Goal: Task Accomplishment & Management: Manage account settings

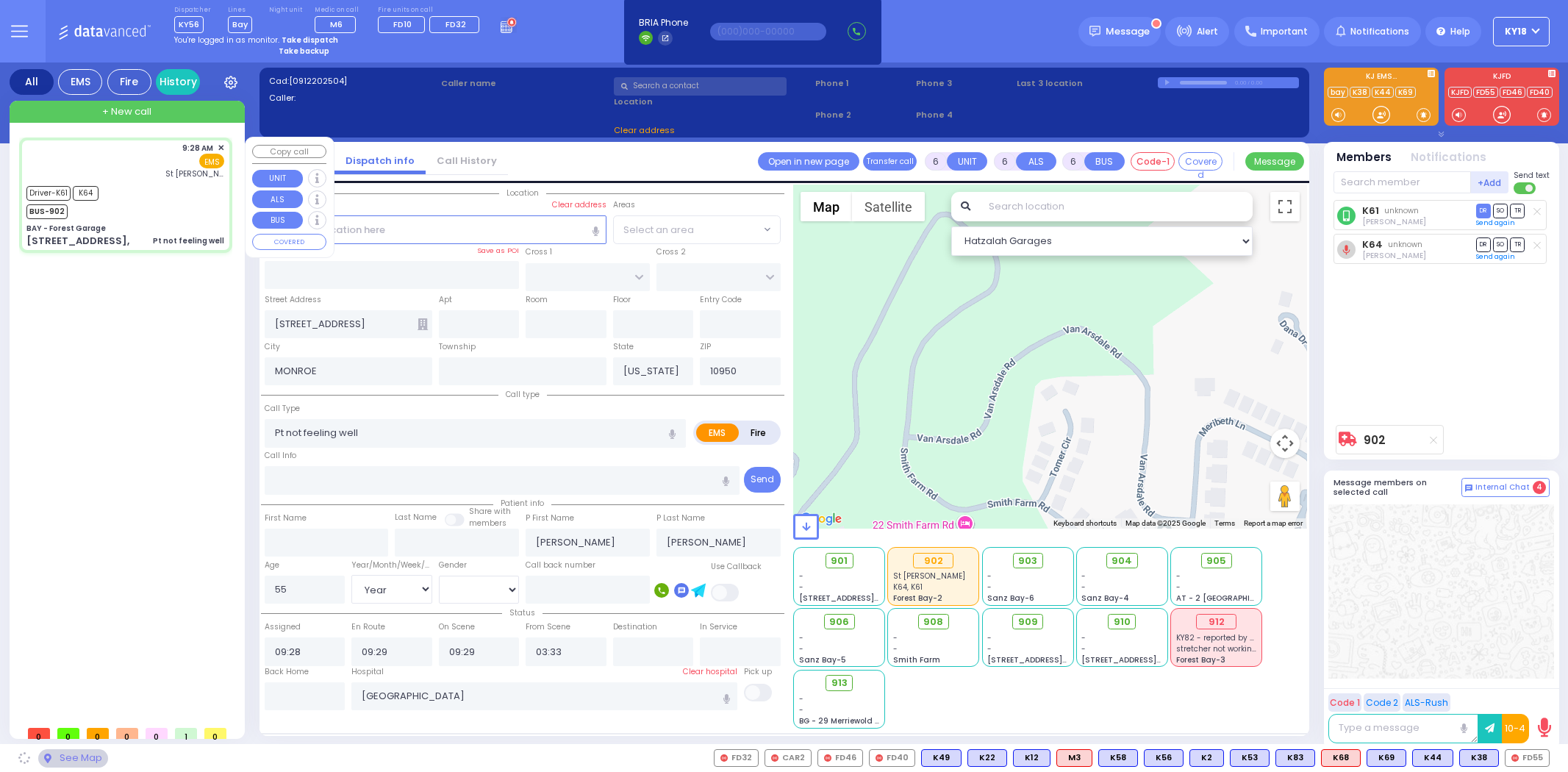
select select "Year"
select select "[DEMOGRAPHIC_DATA]"
select select
radio input "true"
select select "Year"
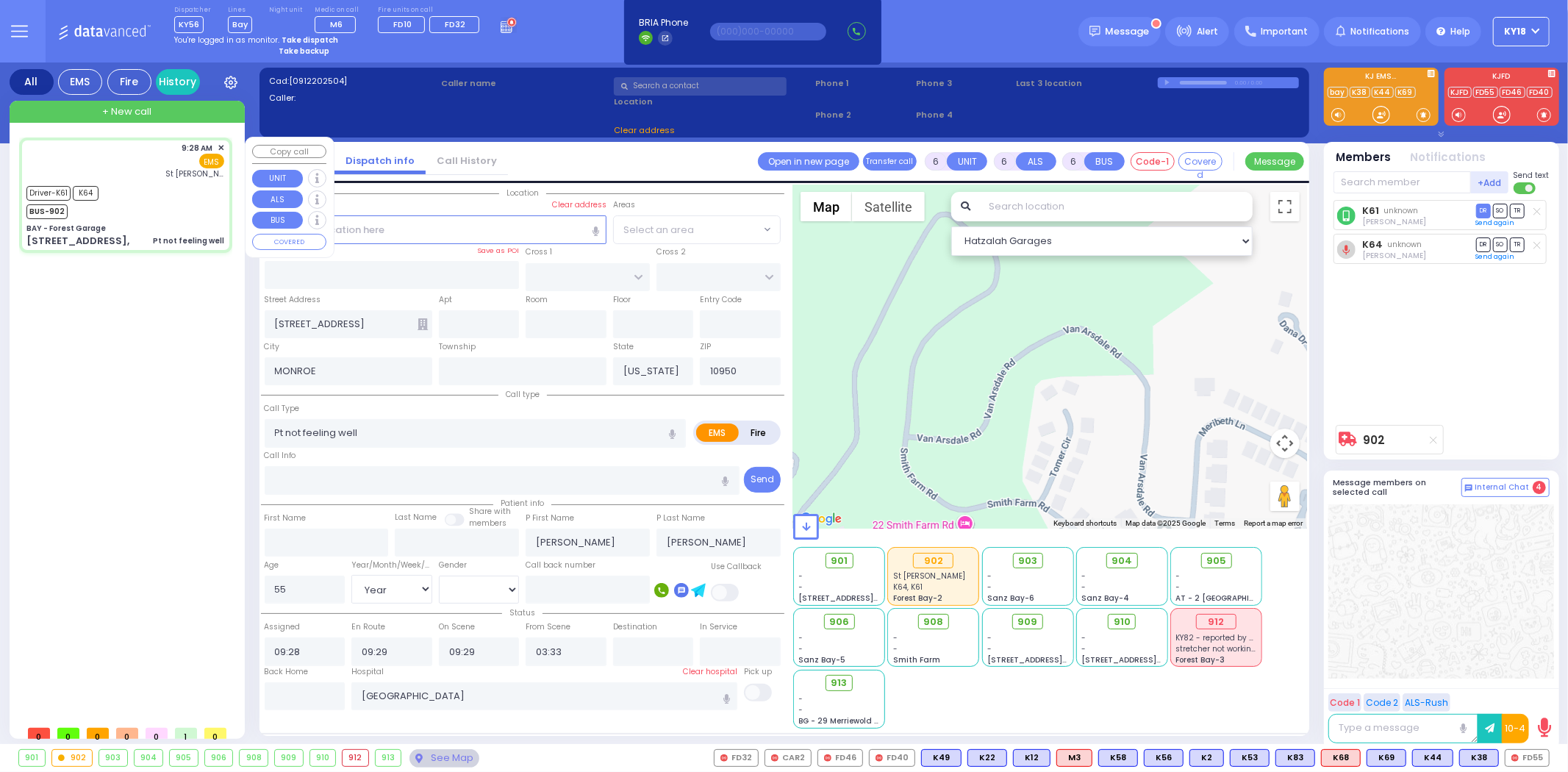
select select "[DEMOGRAPHIC_DATA]"
select select "Hatzalah Garages"
type input "BAY - Forest Garage"
type input "SANZ COURT"
type input "HAYES COURT"
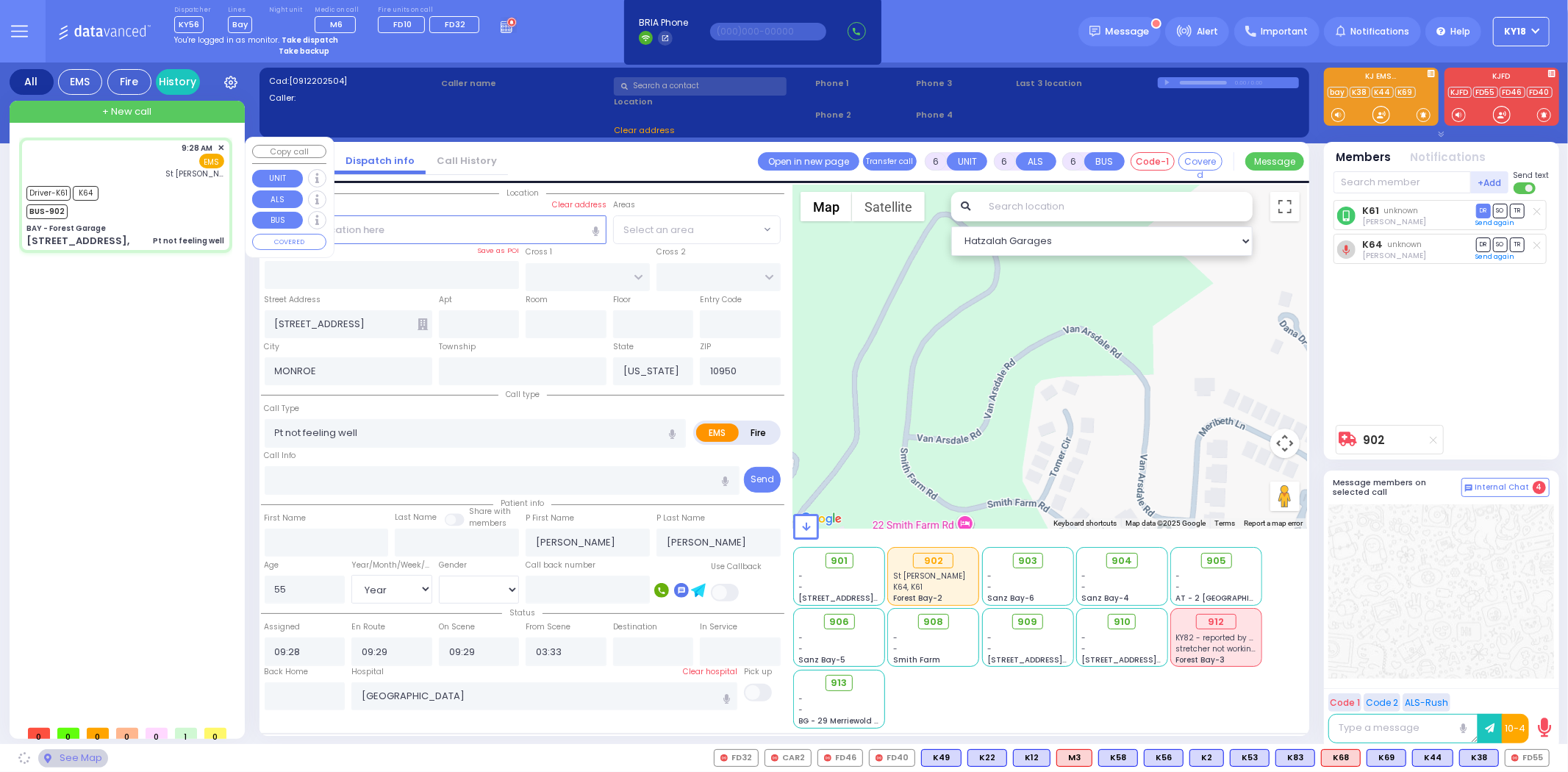
type input "[STREET_ADDRESS],"
type input "Monroe"
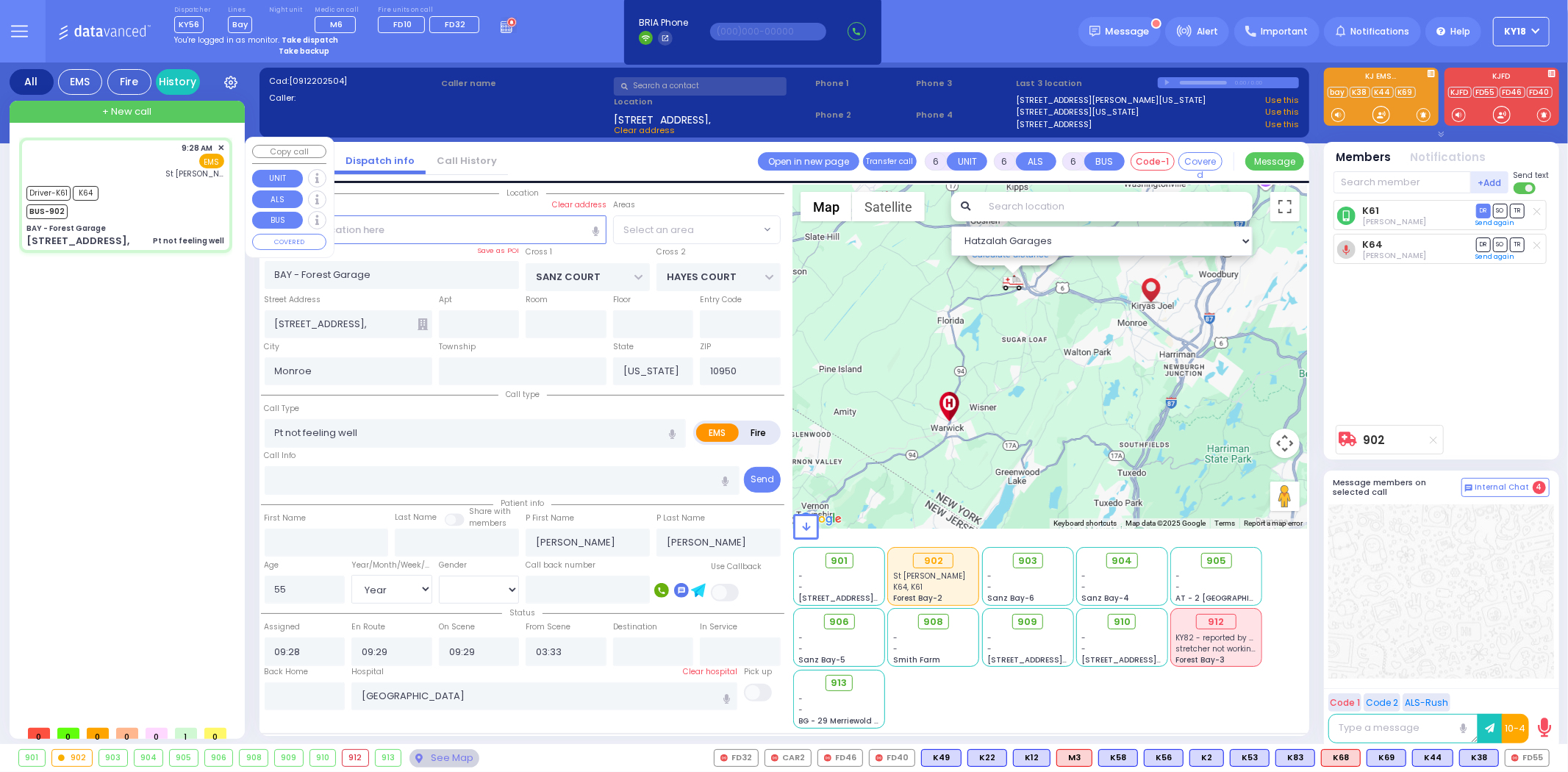
select select "SECTION 2"
click at [500, 27] on icon at bounding box center [508, 25] width 16 height 16
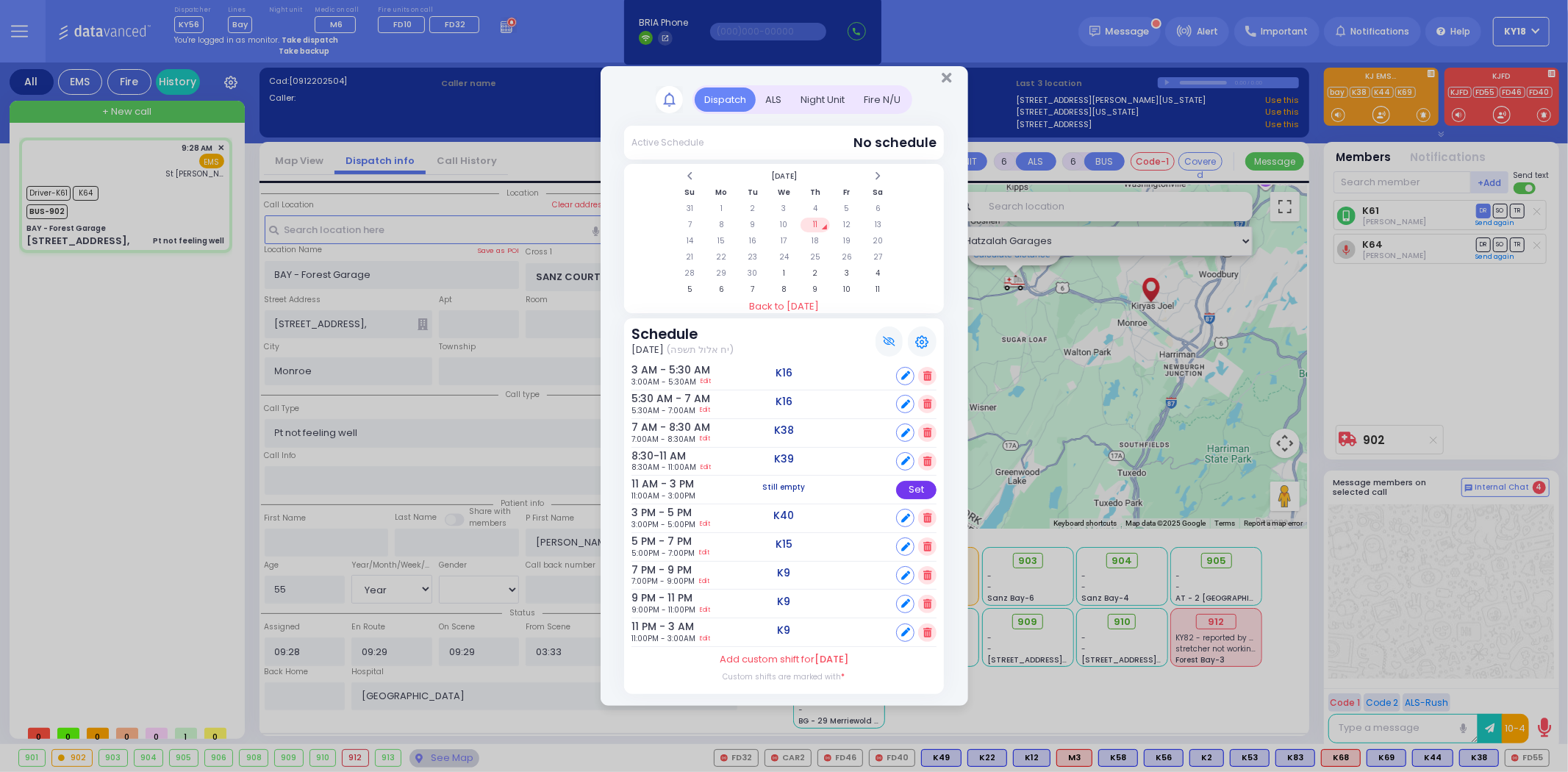
click at [919, 489] on div "Set" at bounding box center [916, 489] width 40 height 18
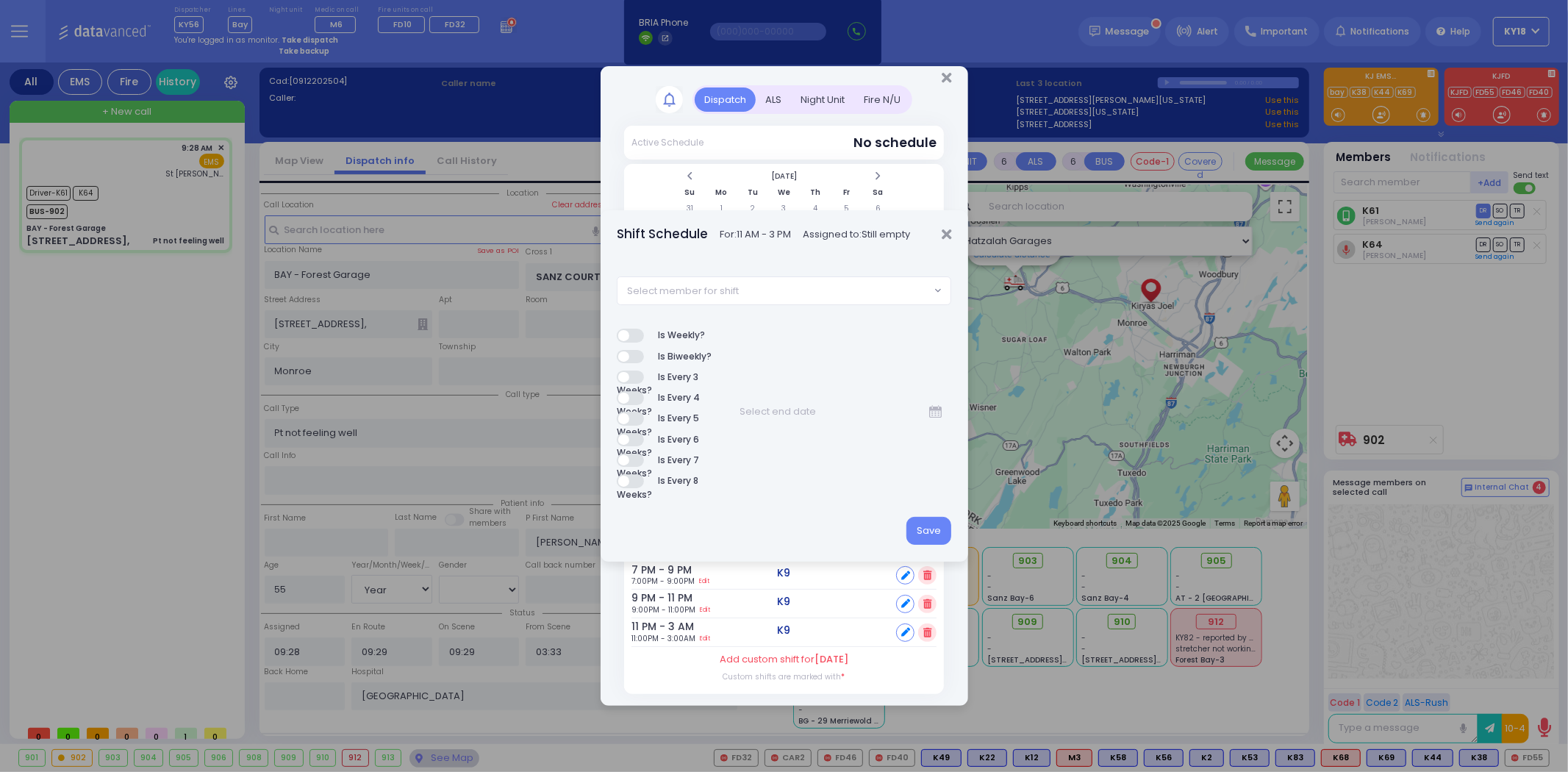
click at [956, 233] on div "Shift Schedule For: 11 AM - 3 PM Assigned to: Still empty" at bounding box center [784, 233] width 368 height 47
click at [948, 233] on icon "Close" at bounding box center [946, 234] width 10 height 14
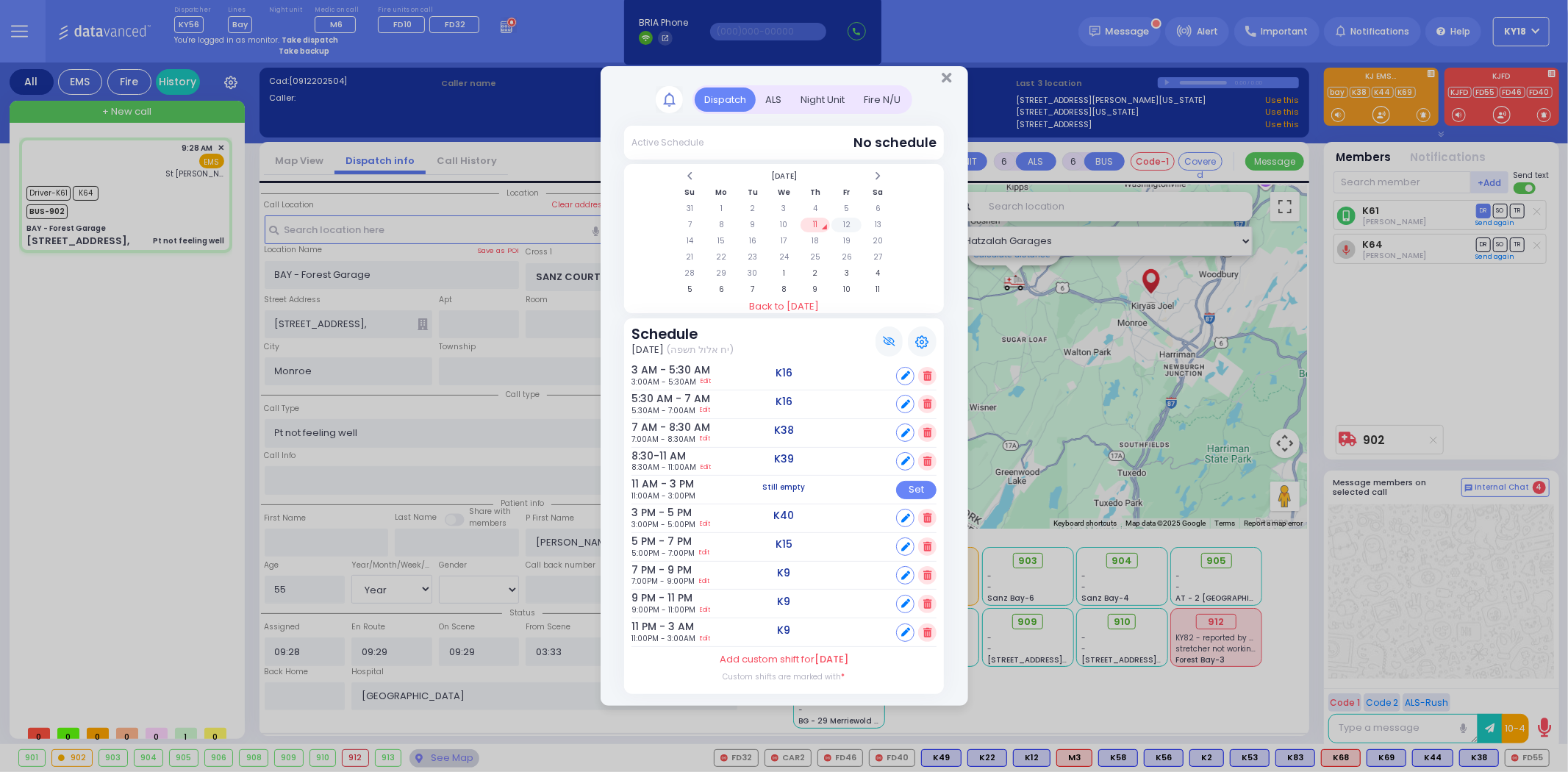
click at [849, 228] on td "12" at bounding box center [847, 225] width 31 height 14
click at [922, 459] on div "Set" at bounding box center [916, 461] width 40 height 18
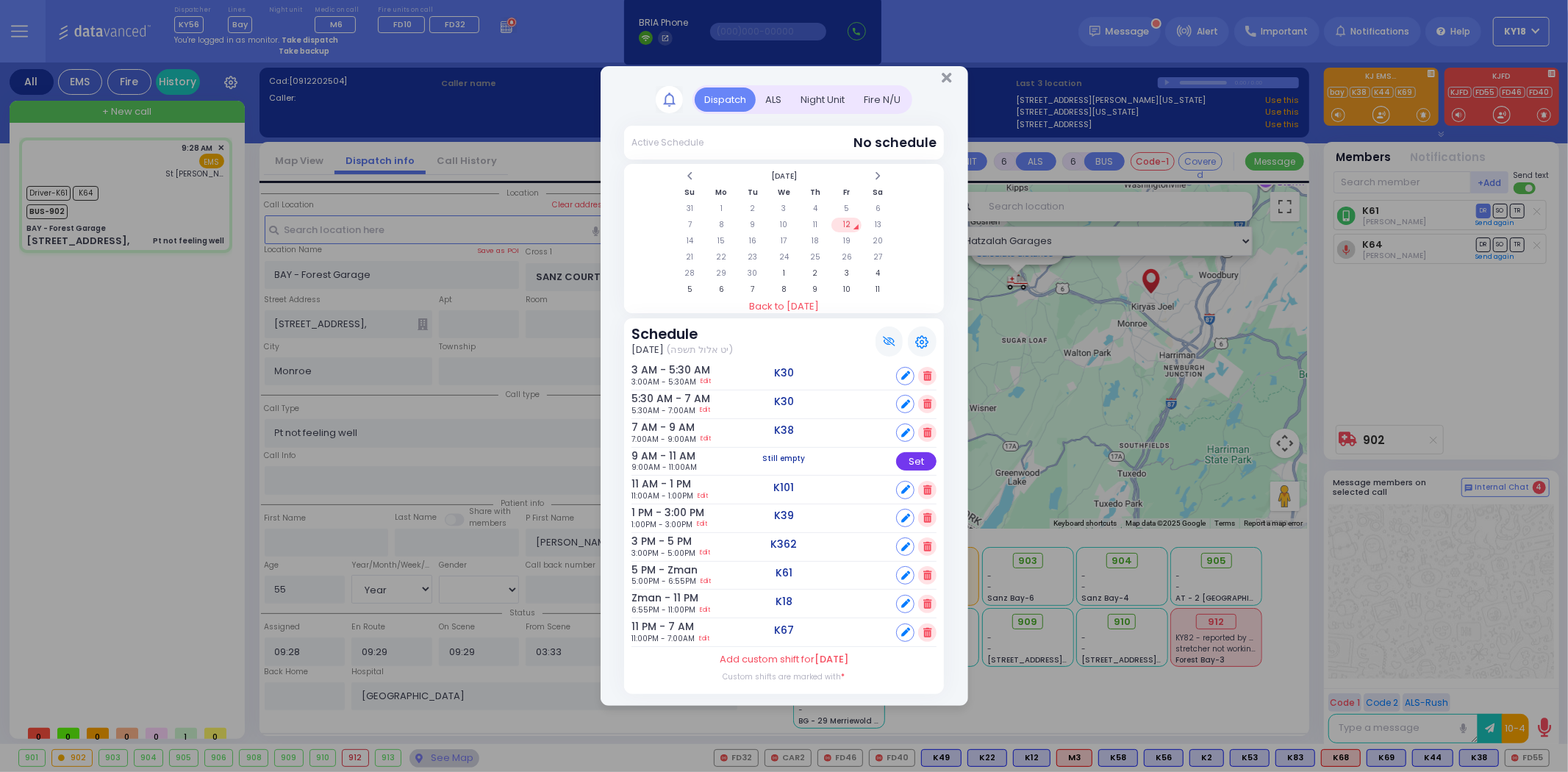
select select
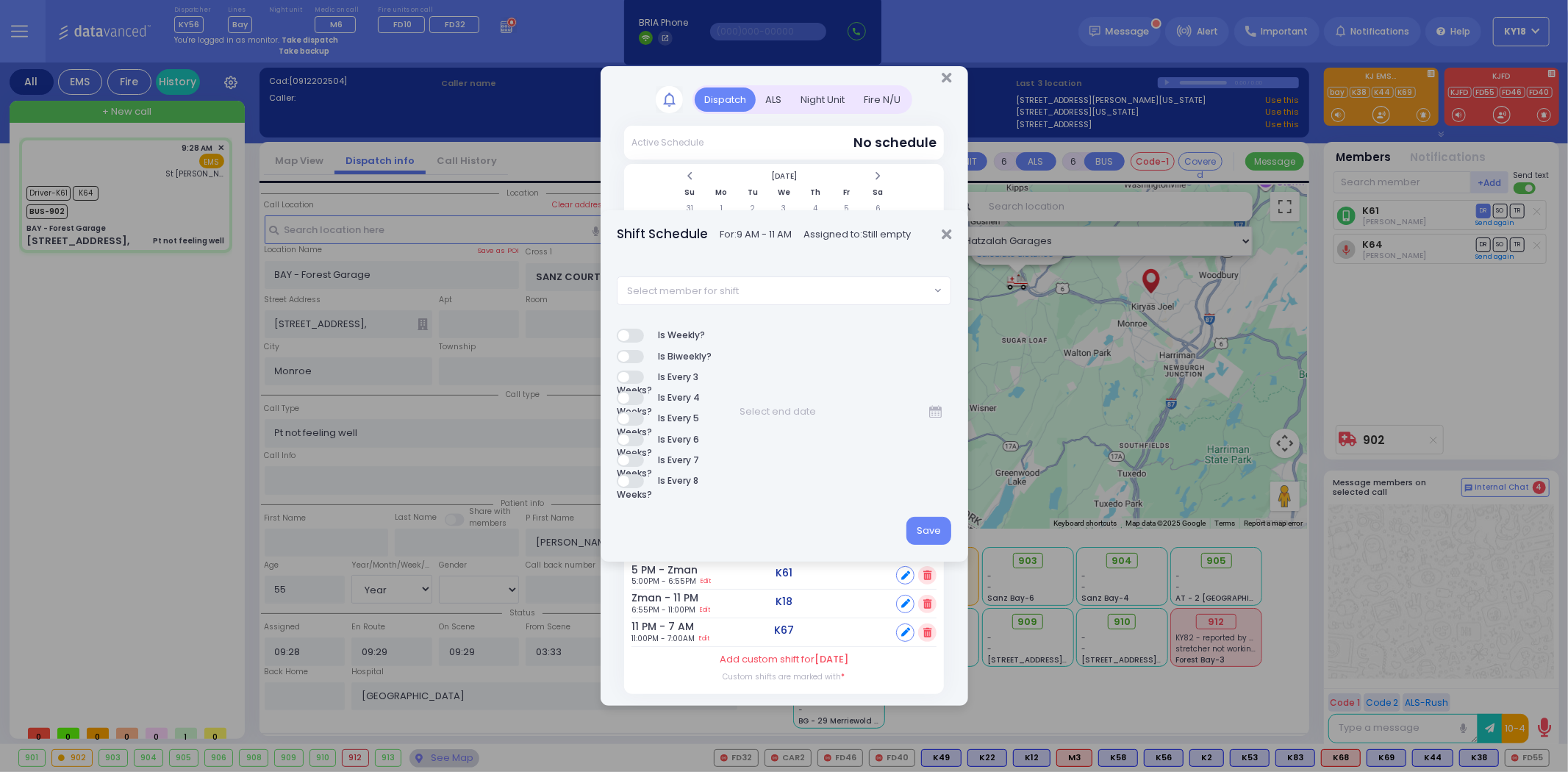
click at [765, 296] on span "Select member for shift" at bounding box center [773, 290] width 312 height 27
type input "56"
select select "9c322e50-c3a6-423b-a3ae-d71ecd931d63"
click at [934, 527] on button "Save" at bounding box center [928, 530] width 45 height 28
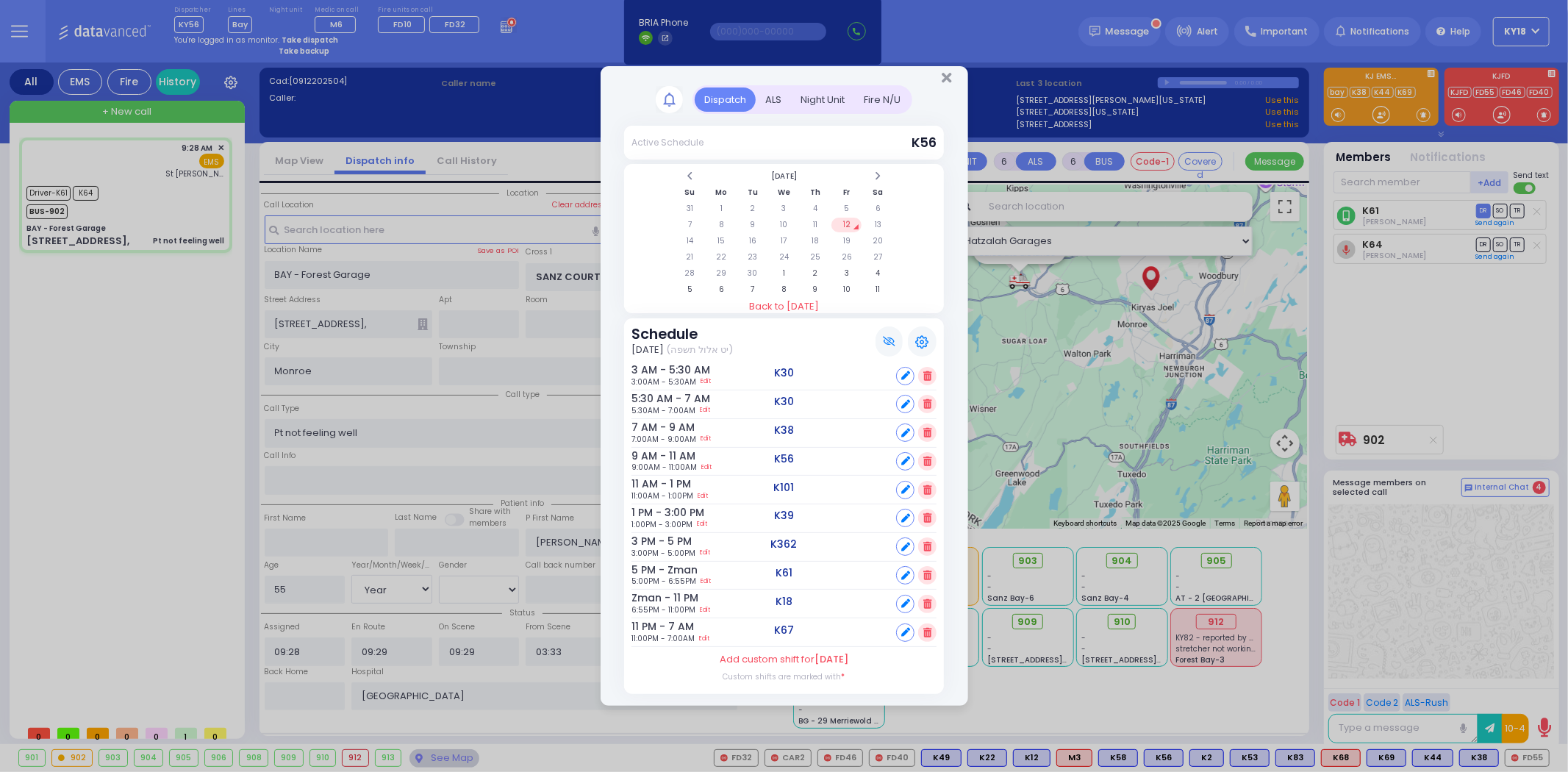
select select
radio input "true"
select select "Year"
select select "[DEMOGRAPHIC_DATA]"
type input "09:33"
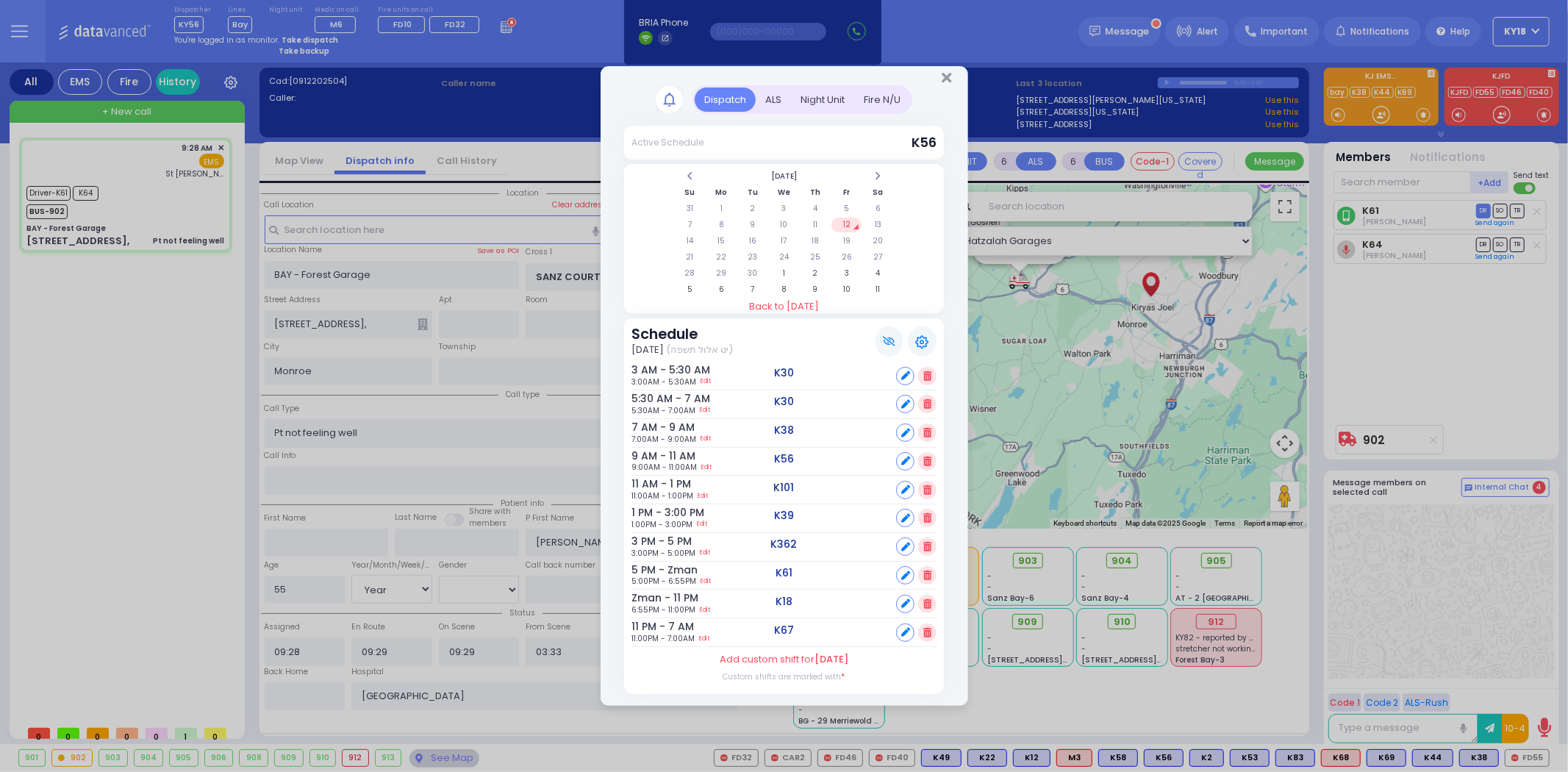
type input "09:50"
type input "10:15"
select select "Hatzalah Garages"
select select "SECTION 2"
click at [904, 631] on icon at bounding box center [905, 632] width 9 height 9
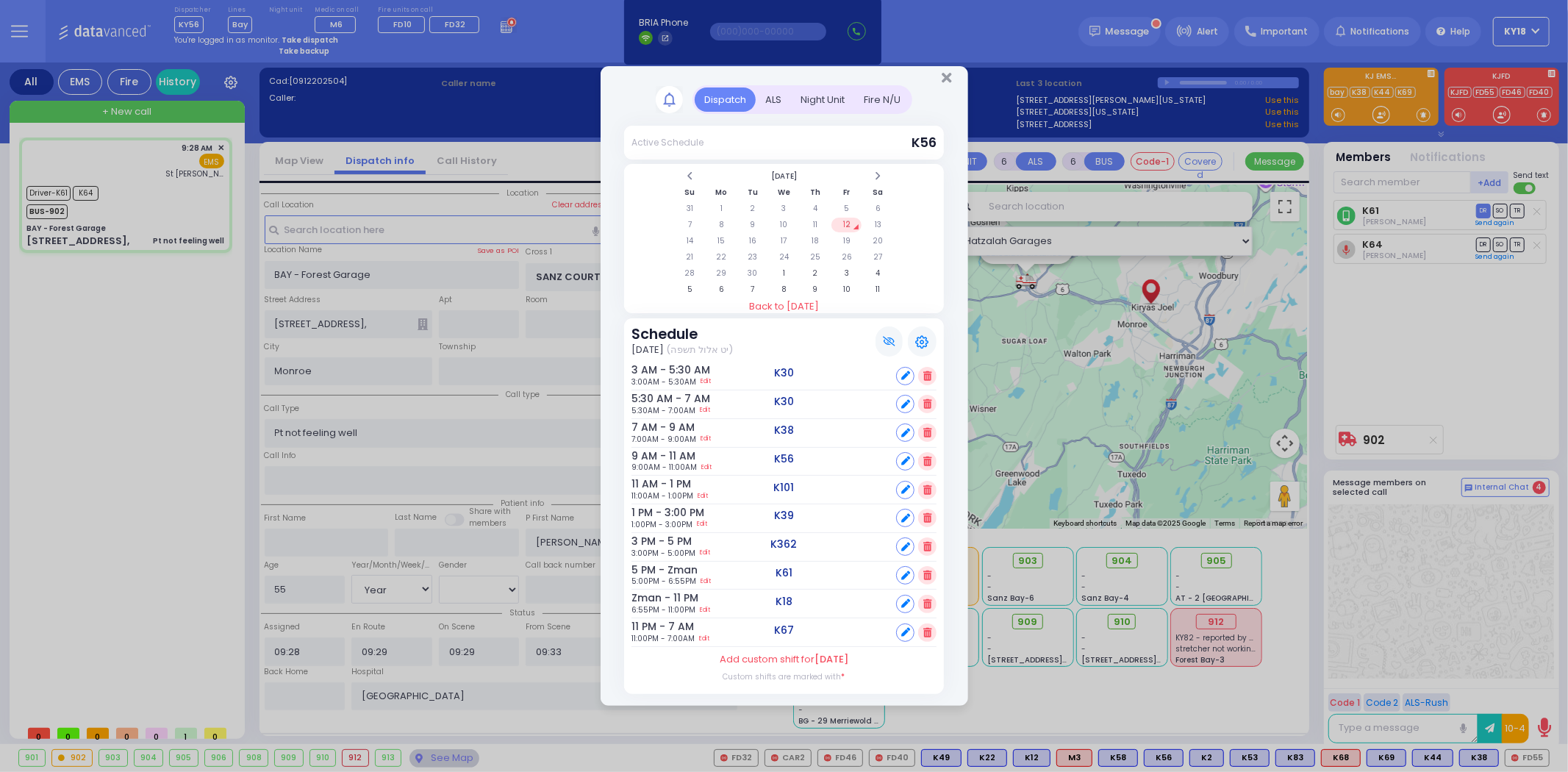
select select
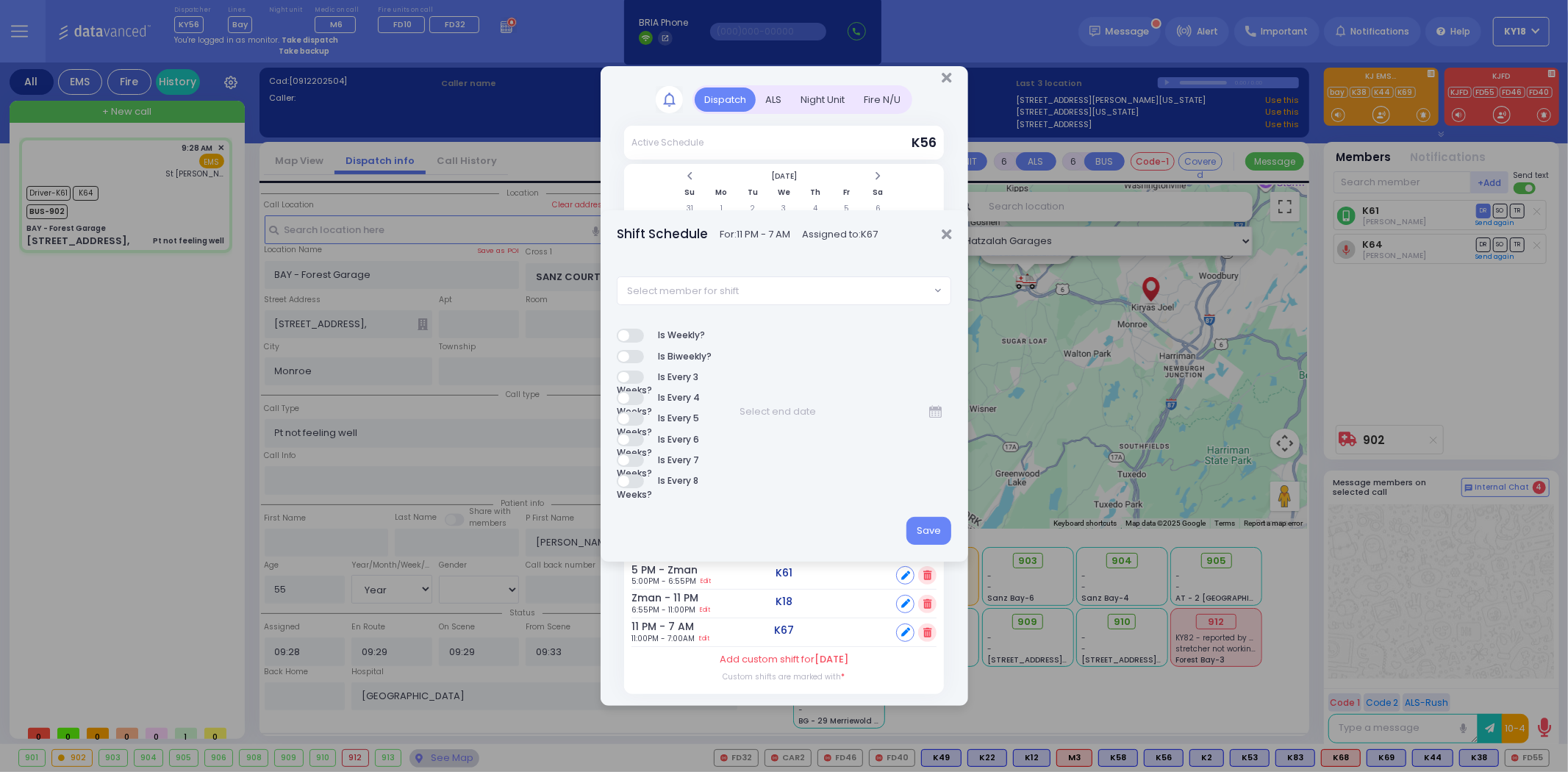
click at [790, 287] on span "Select member for shift" at bounding box center [773, 290] width 312 height 27
type input "14"
select select "8866ec2b-513f-480b-8fe1-8bf7cf57c75a"
click at [930, 532] on button "Save" at bounding box center [928, 530] width 45 height 28
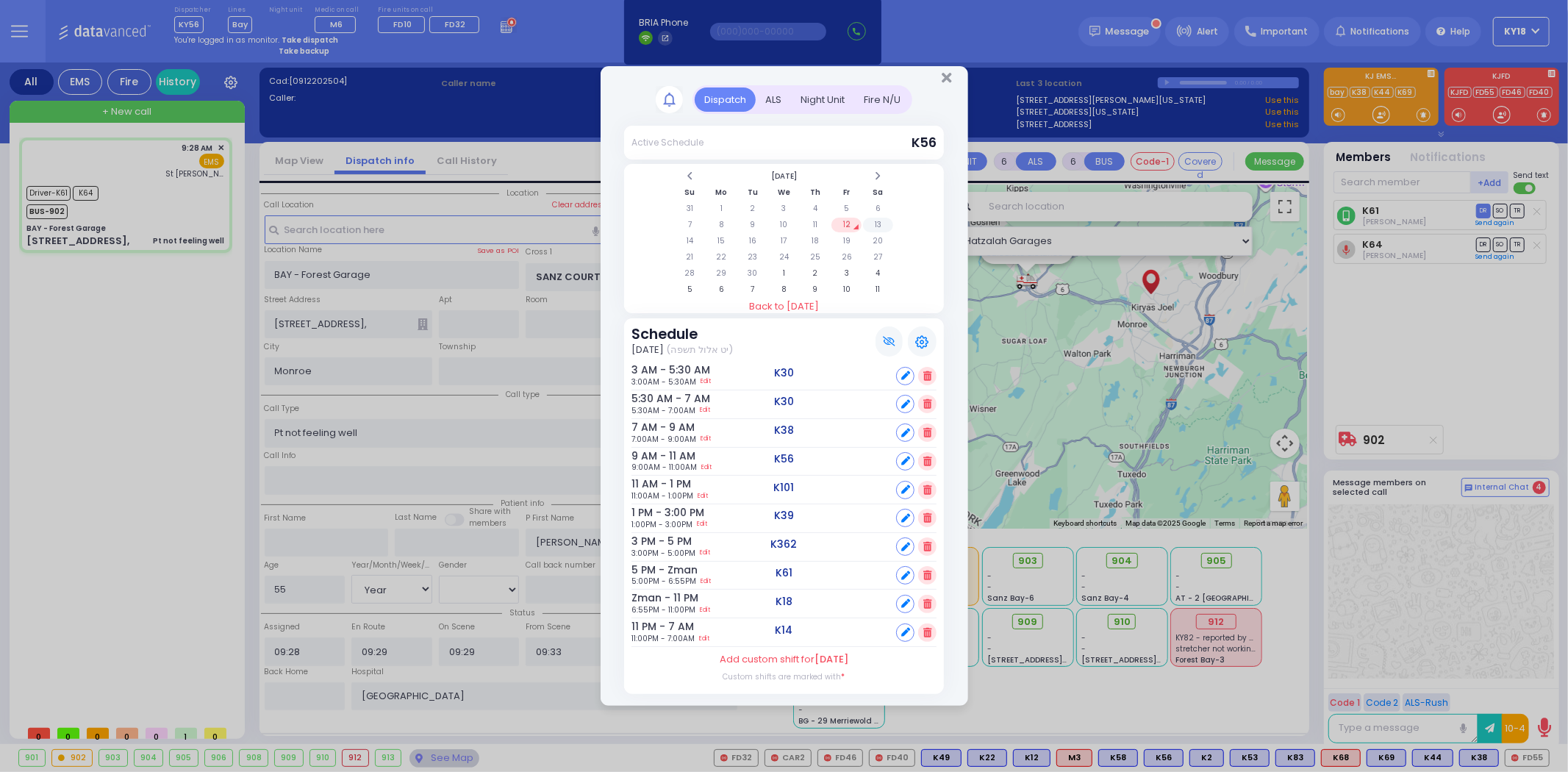
click at [879, 225] on td "13" at bounding box center [879, 225] width 31 height 14
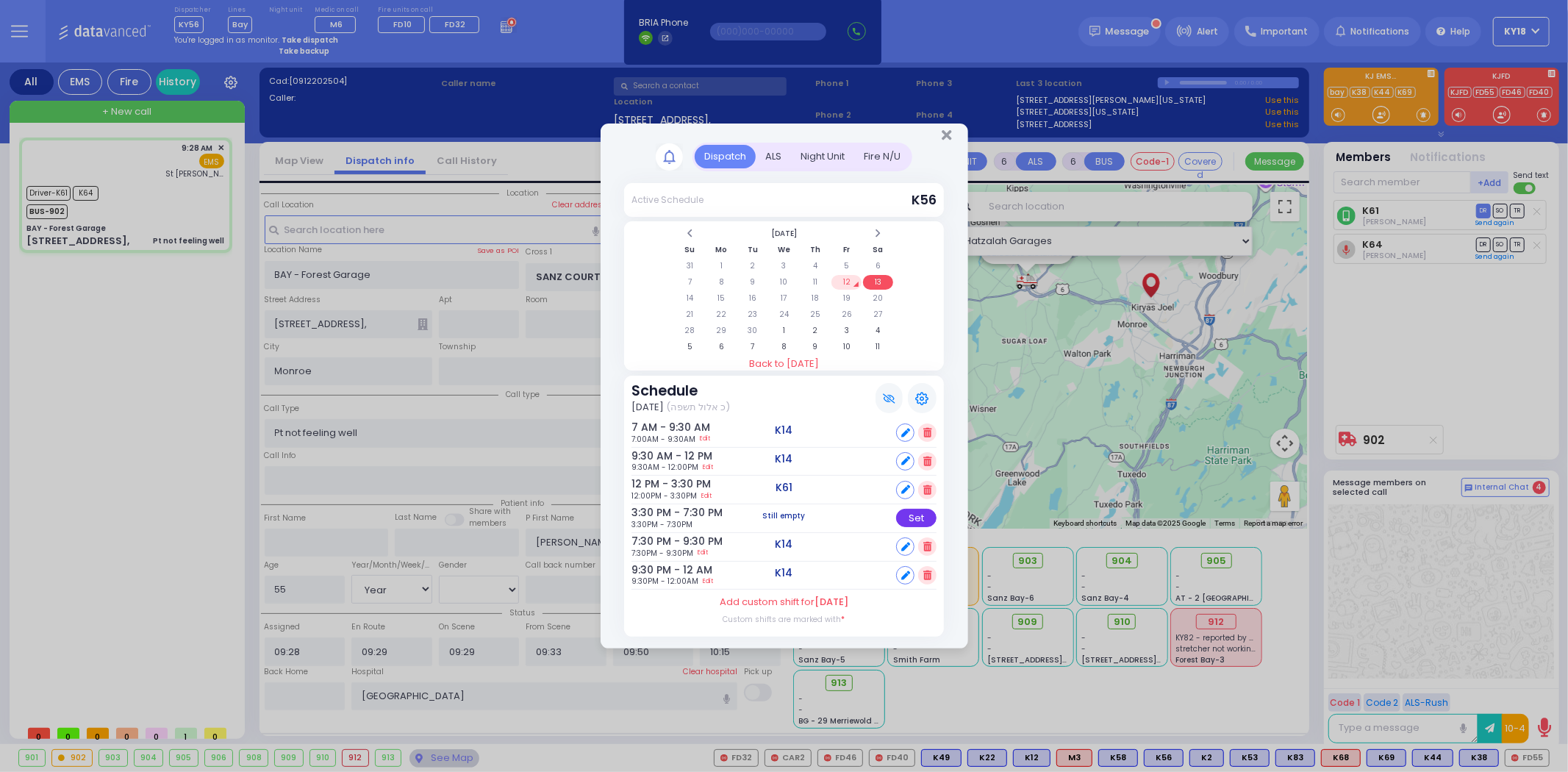
click at [913, 517] on div "Set" at bounding box center [916, 518] width 40 height 18
select select
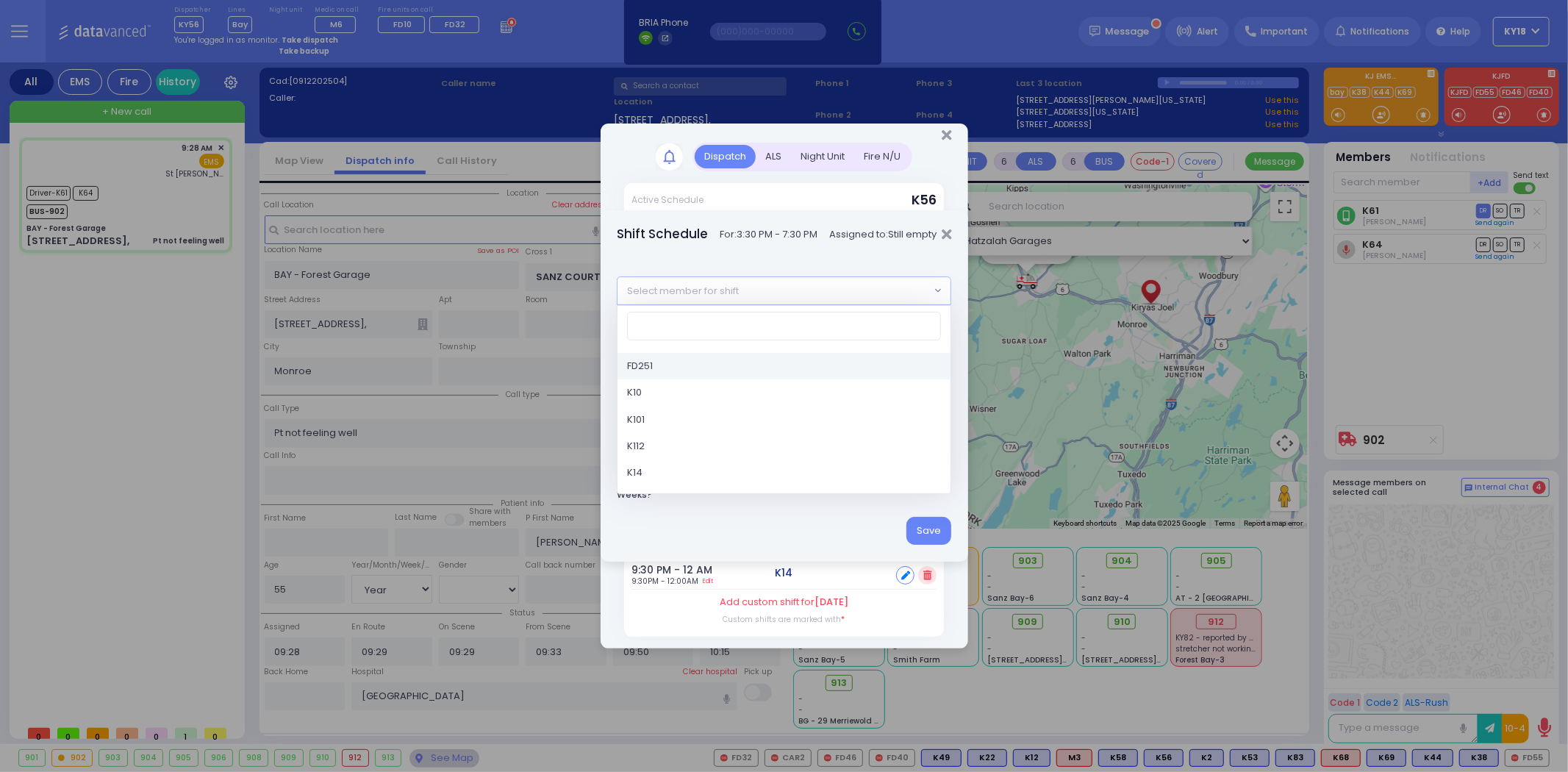
click at [743, 282] on span "Select member for shift" at bounding box center [773, 290] width 312 height 27
select select
radio input "true"
select select "Year"
select select "[DEMOGRAPHIC_DATA]"
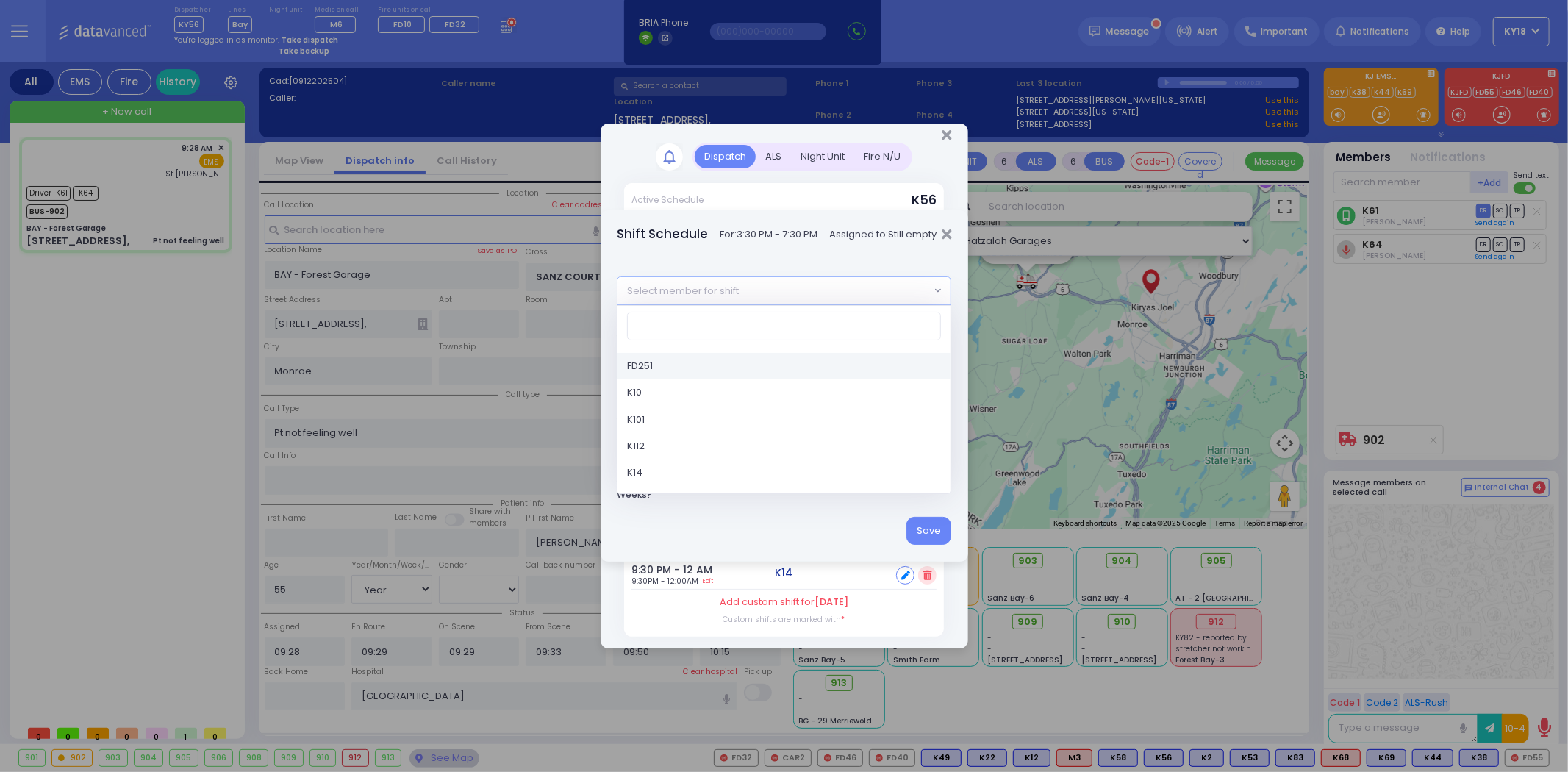
select select "Hatzalah Garages"
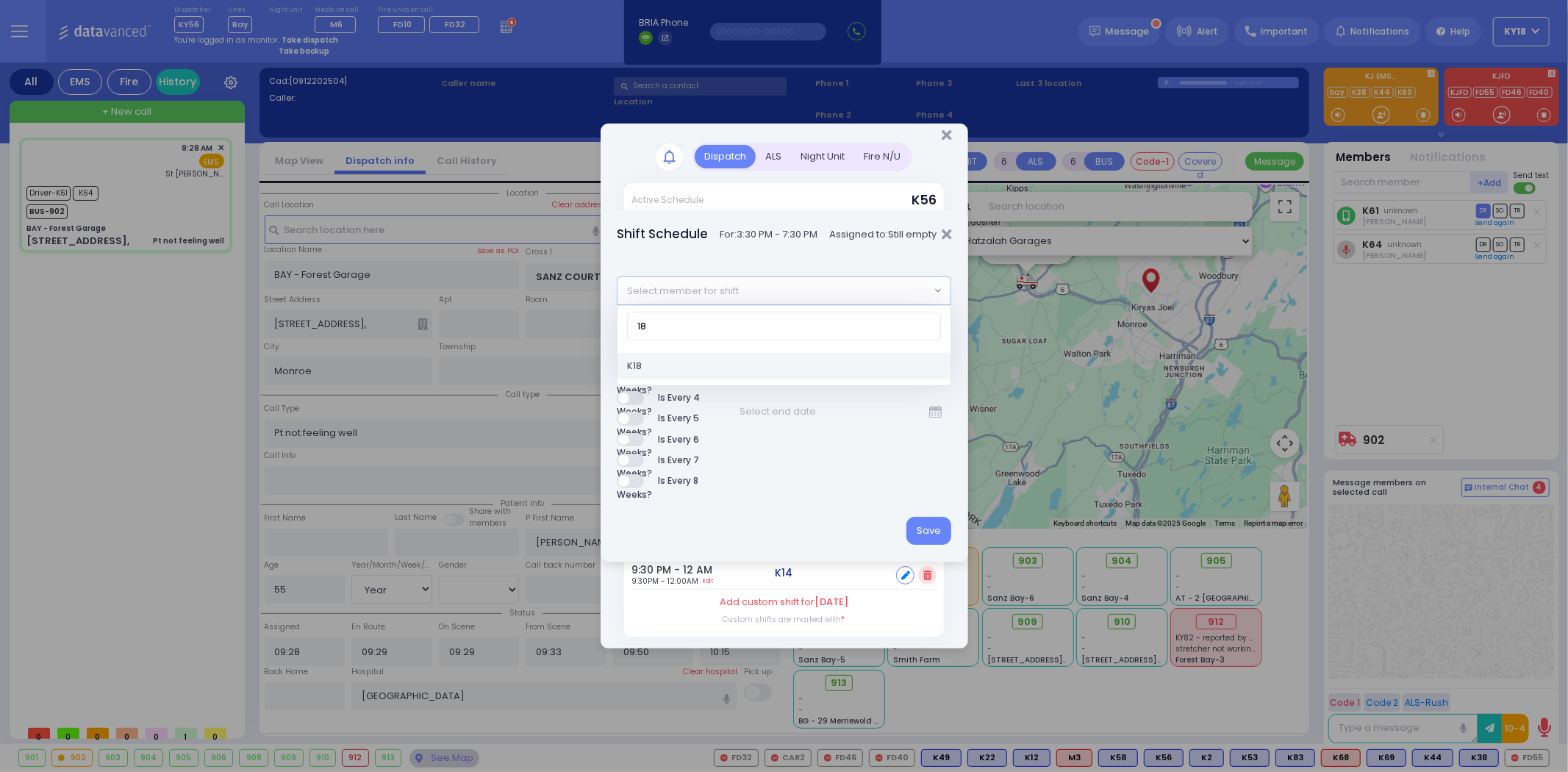
type input "18"
select select "eea10d84-3223-48b2-b6f4-3af0399b12bb"
select select "SECTION 2"
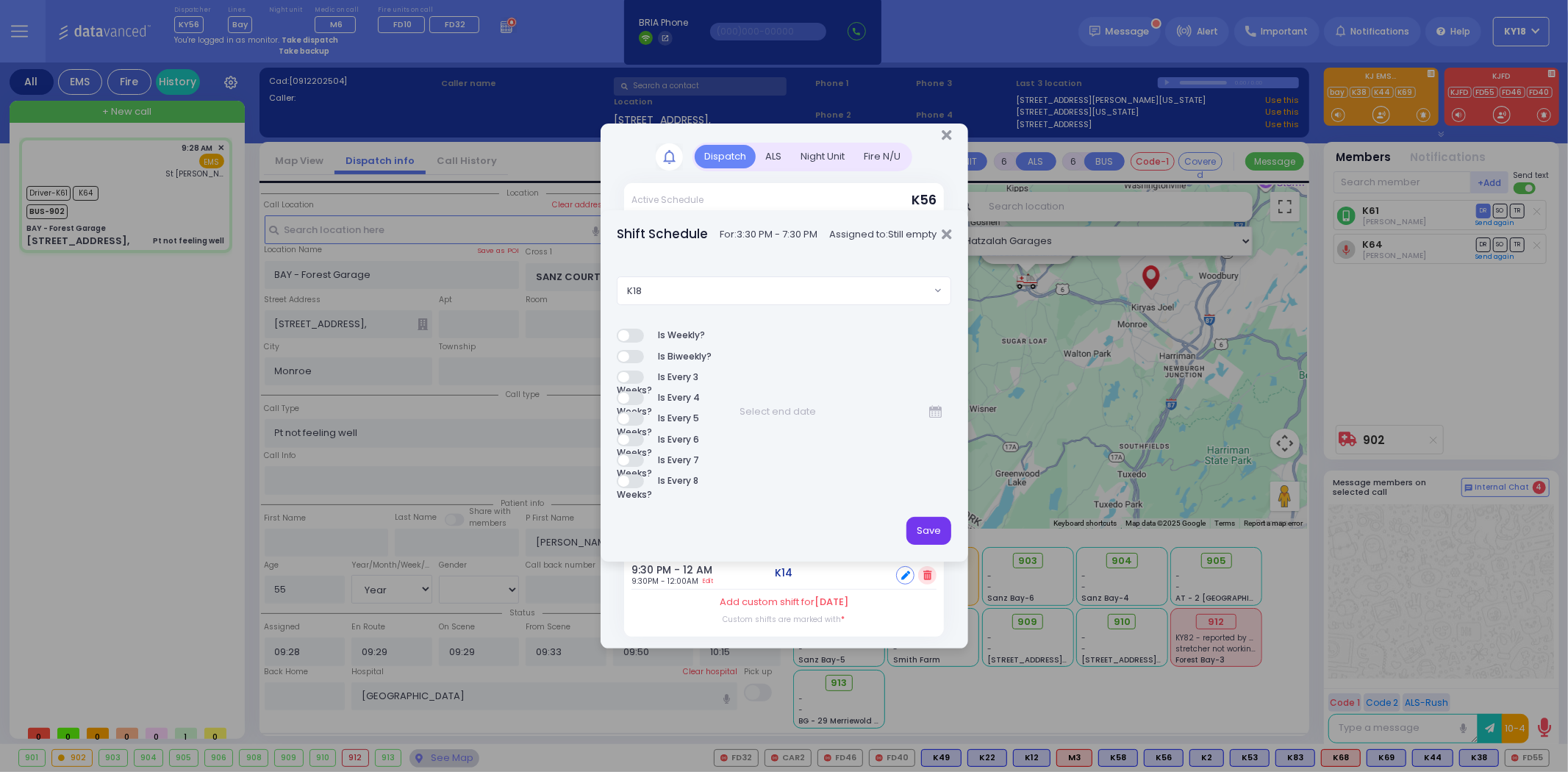
click at [915, 525] on button "Save" at bounding box center [928, 530] width 45 height 28
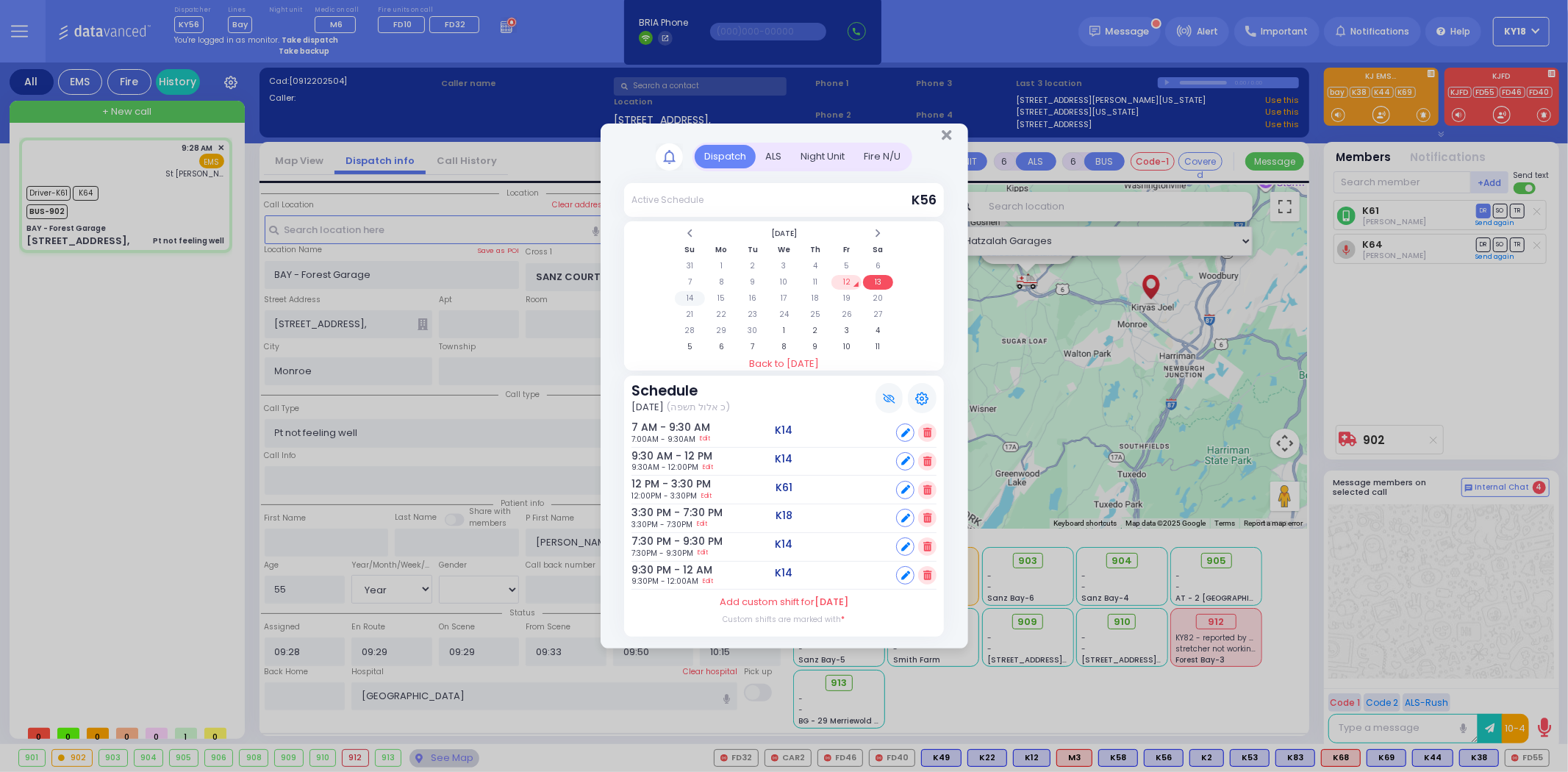
click at [693, 296] on td "14" at bounding box center [690, 298] width 31 height 14
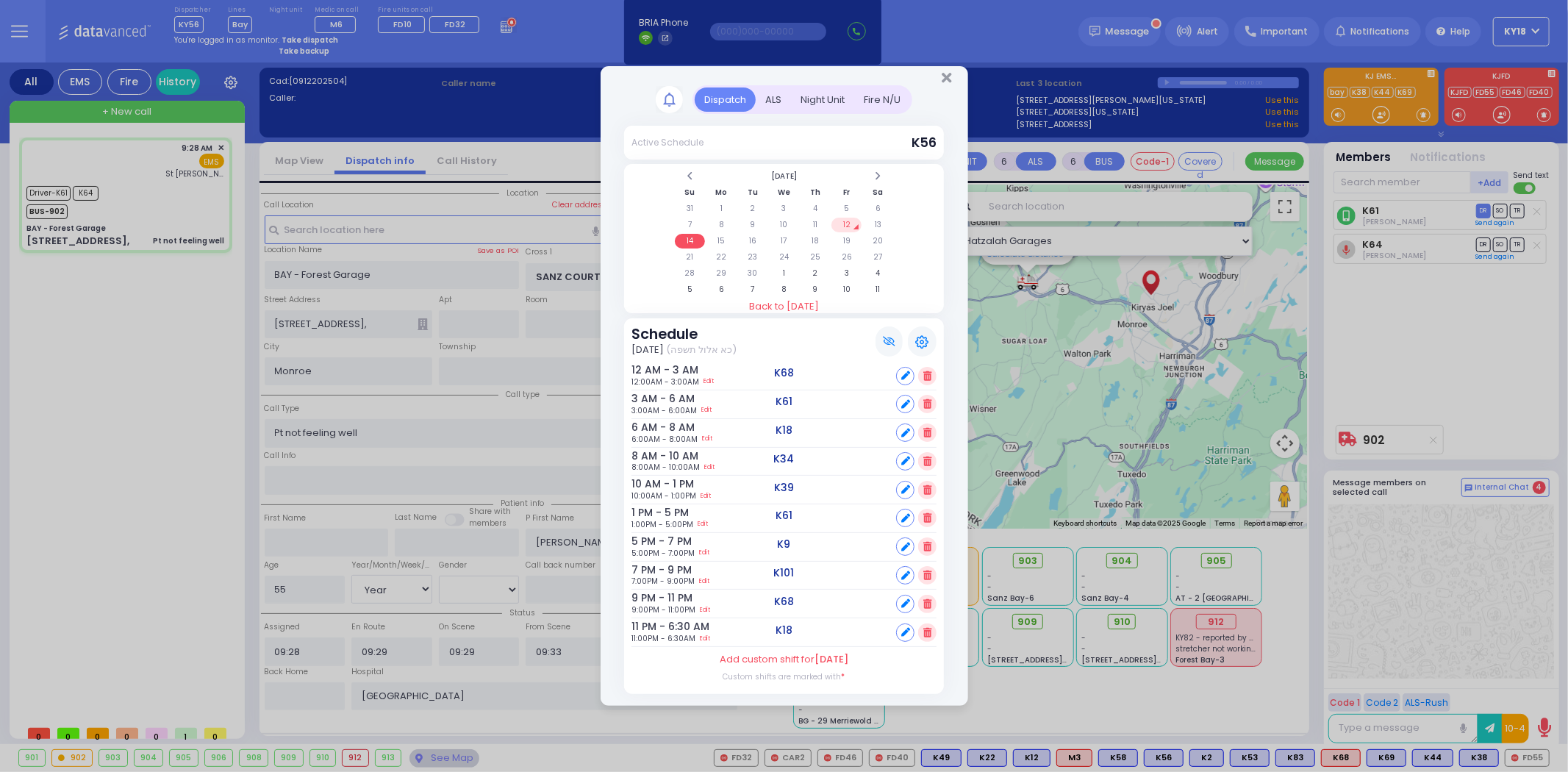
click at [901, 372] on icon at bounding box center [905, 375] width 9 height 9
select select
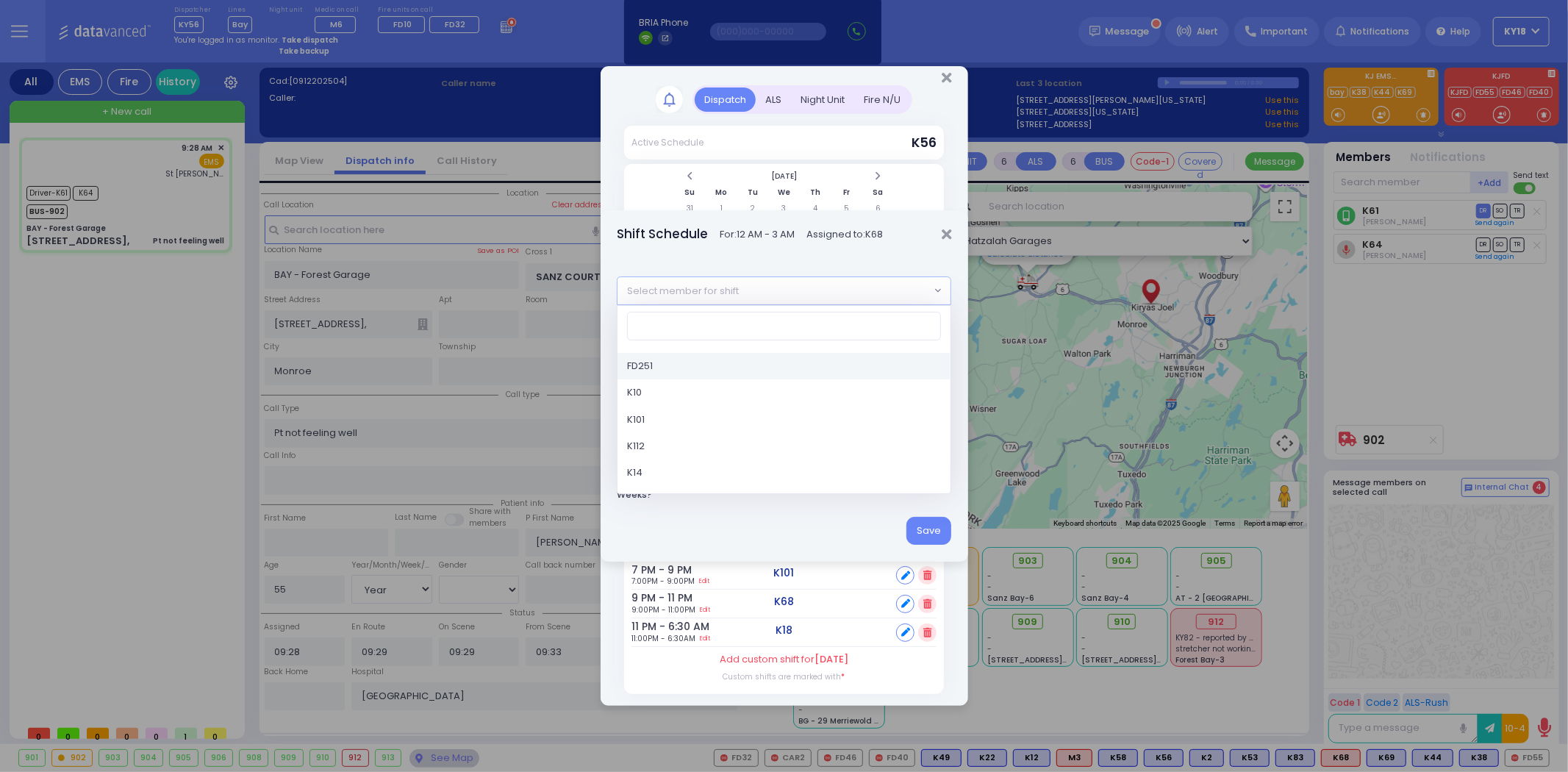
click at [833, 295] on span "Select member for shift" at bounding box center [773, 290] width 312 height 27
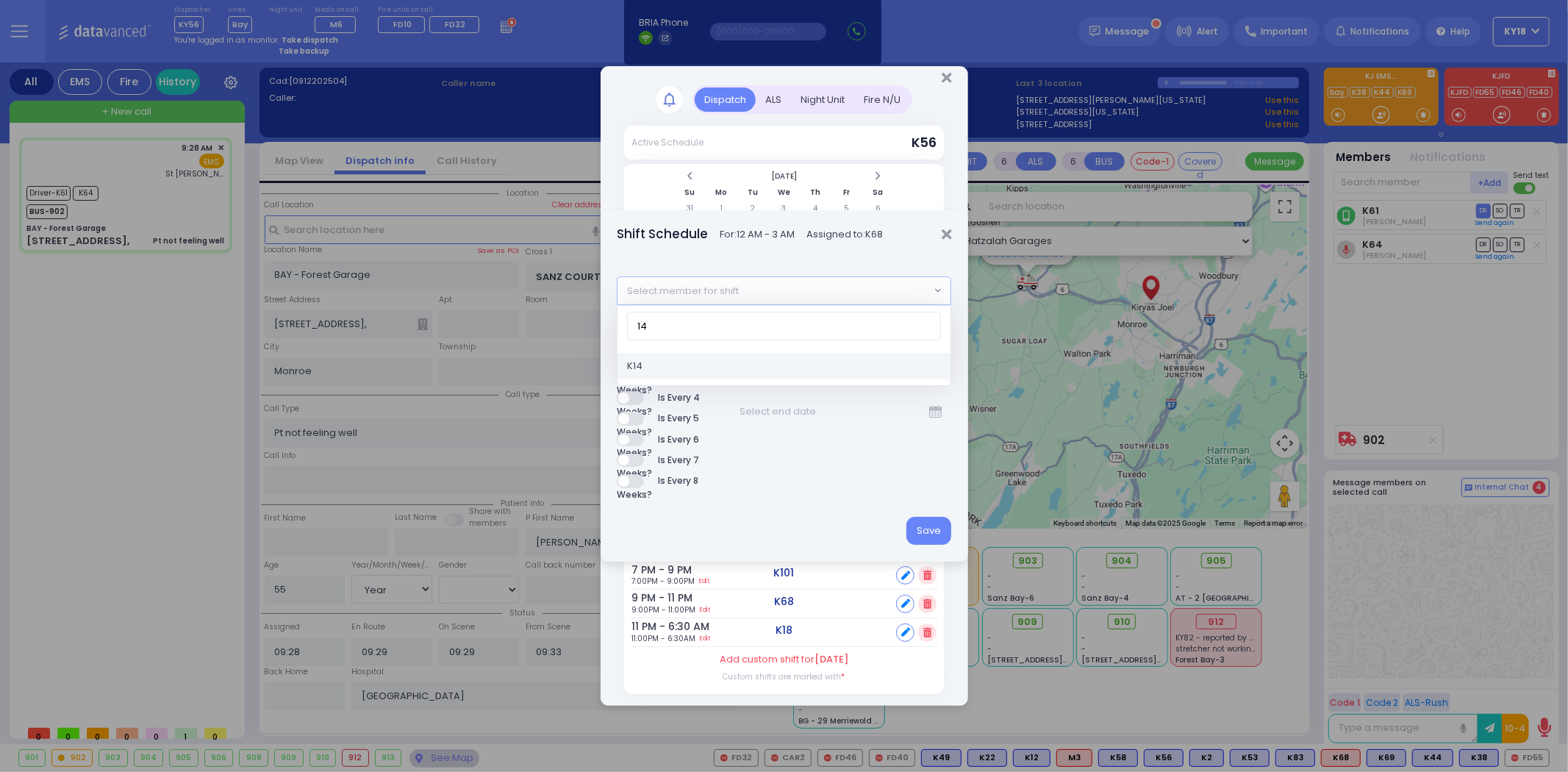
type input "14"
select select "8866ec2b-513f-480b-8fe1-8bf7cf57c75a"
click at [927, 521] on button "Save" at bounding box center [928, 530] width 45 height 28
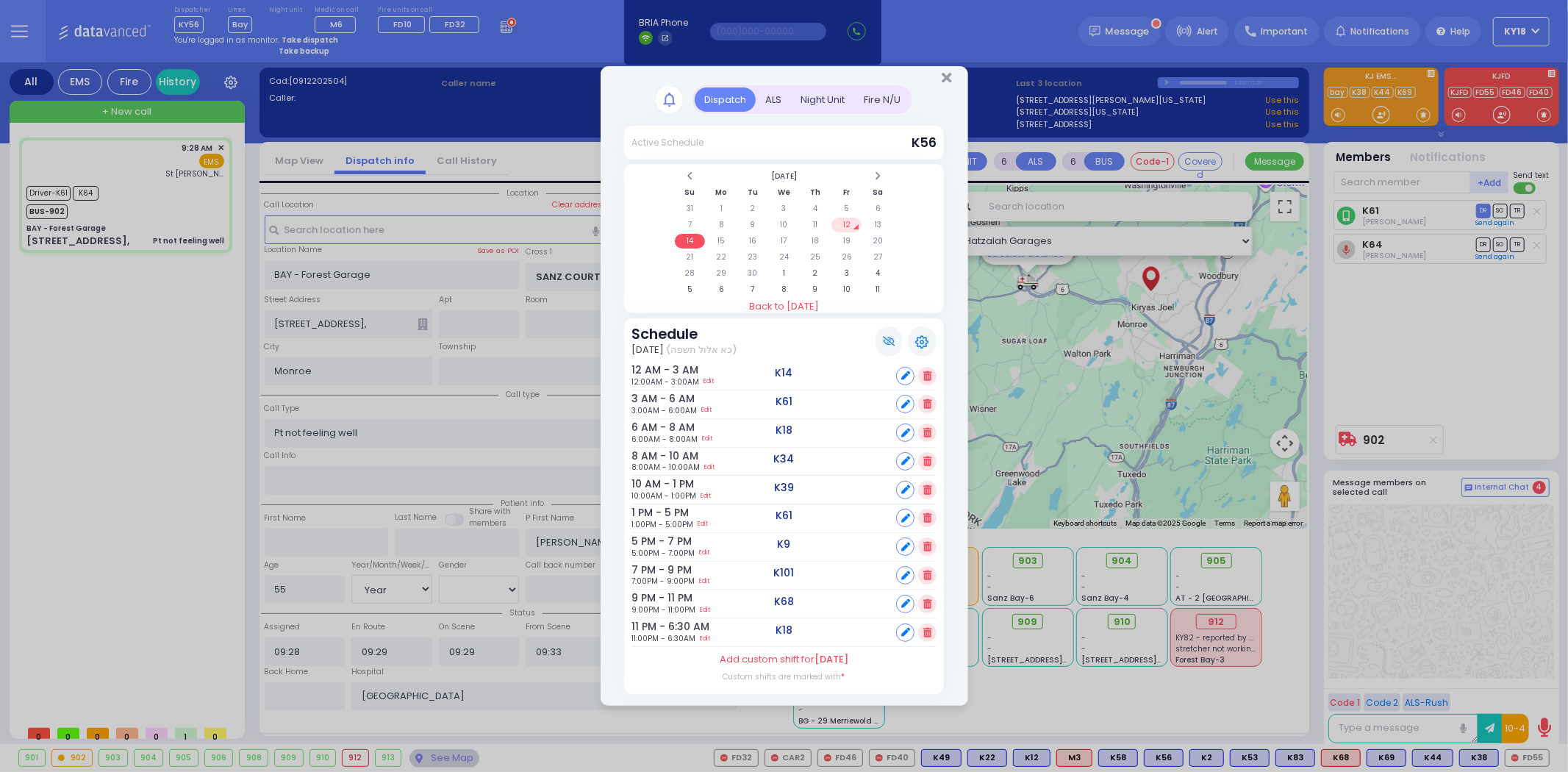
click at [904, 430] on icon at bounding box center [905, 433] width 9 height 9
select select
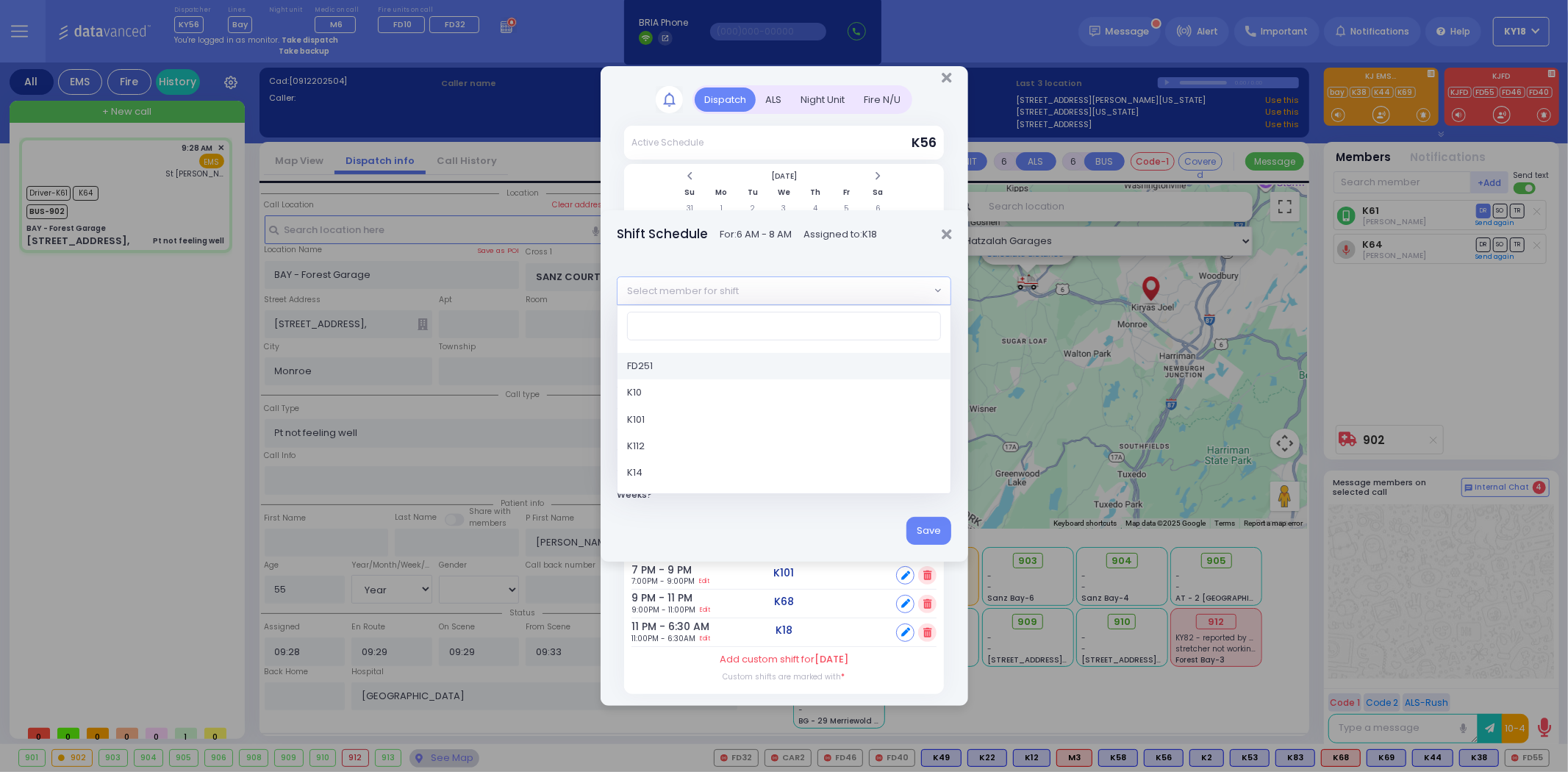
select select
radio input "true"
select select "Year"
select select "[DEMOGRAPHIC_DATA]"
click at [822, 287] on span "Select member for shift" at bounding box center [773, 290] width 312 height 27
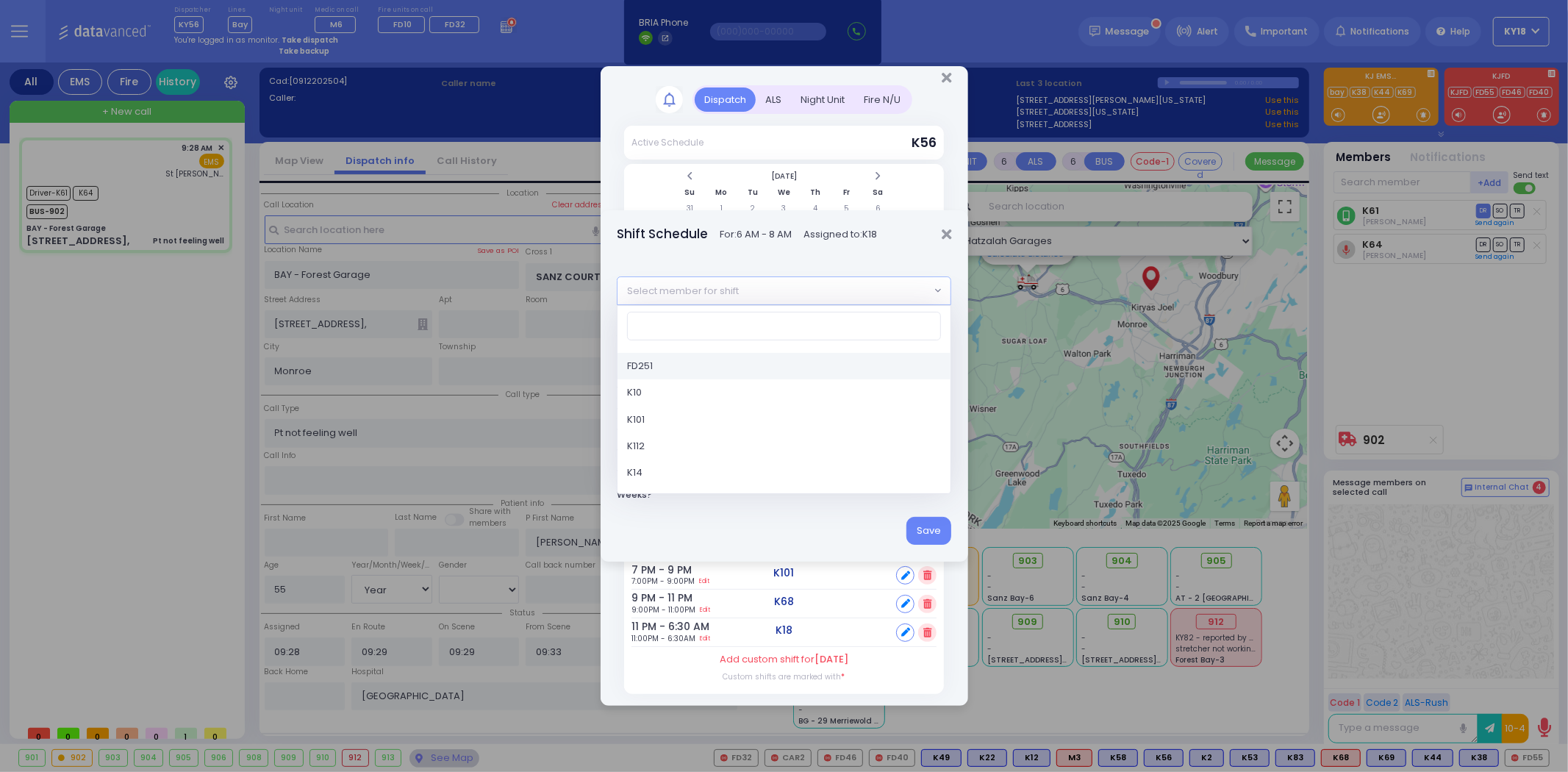
select select "Hatzalah Garages"
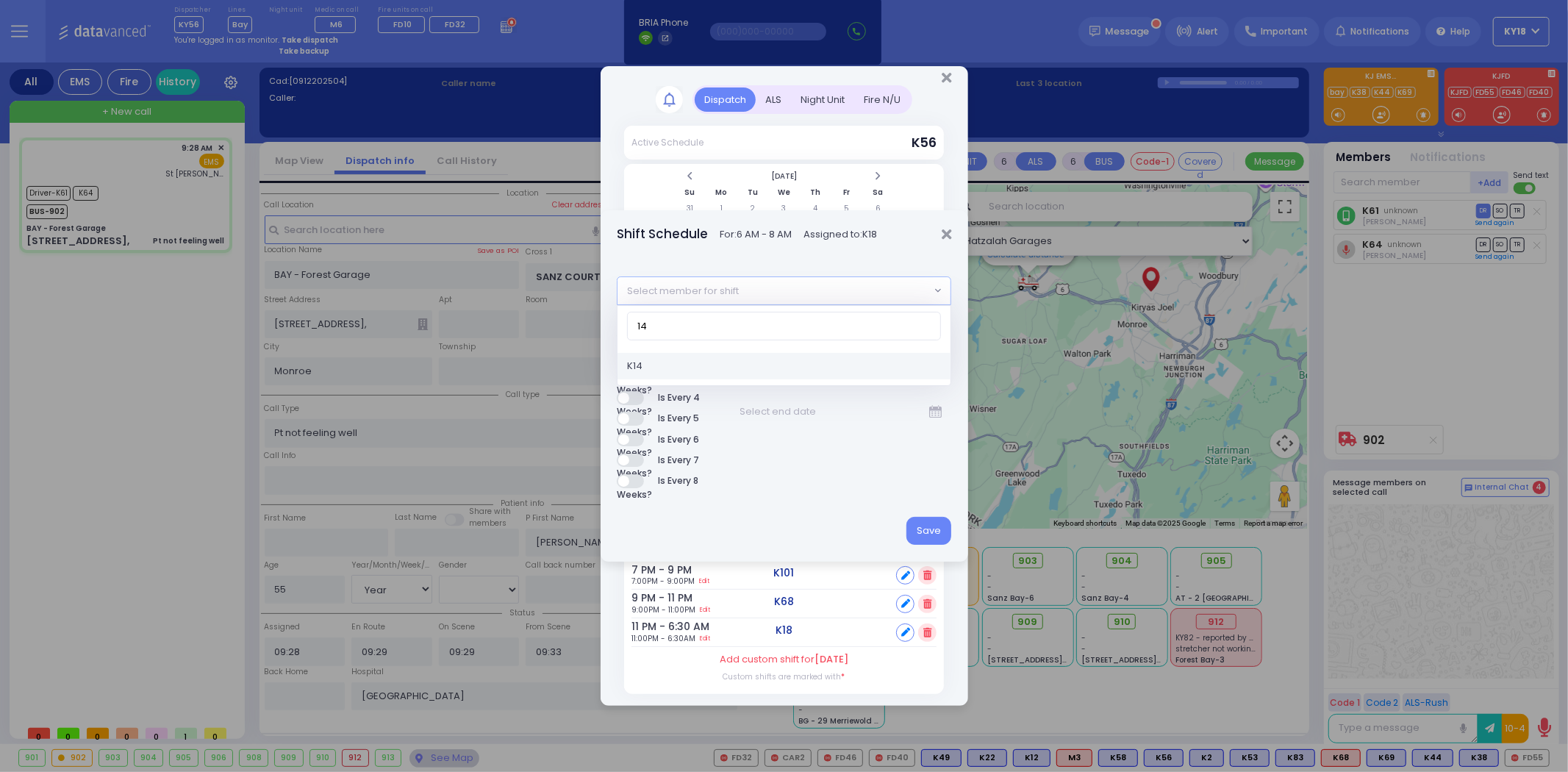
type input "14"
select select "8866ec2b-513f-480b-8fe1-8bf7cf57c75a"
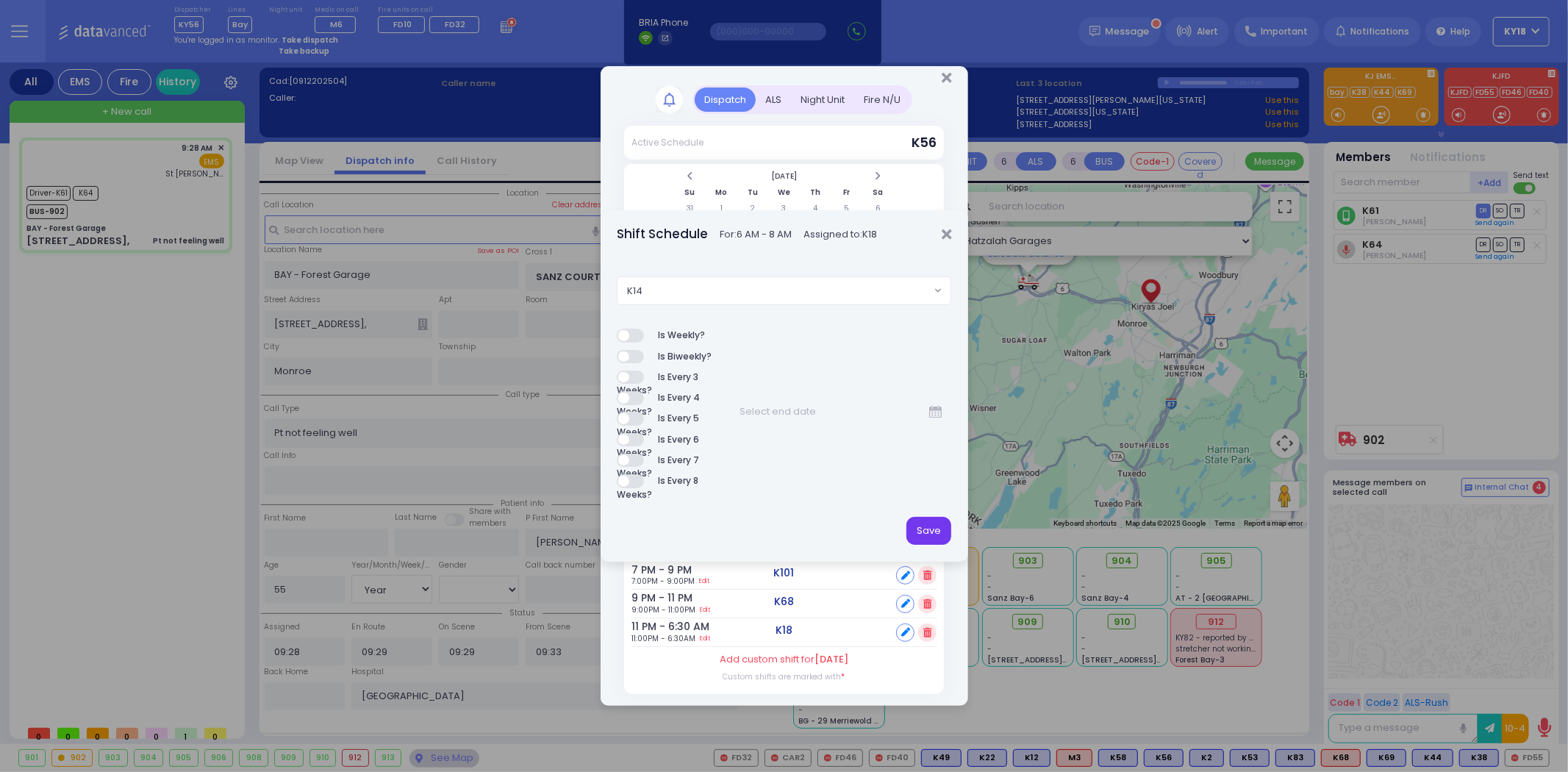
click at [921, 521] on button "Save" at bounding box center [928, 530] width 45 height 28
select select "SECTION 2"
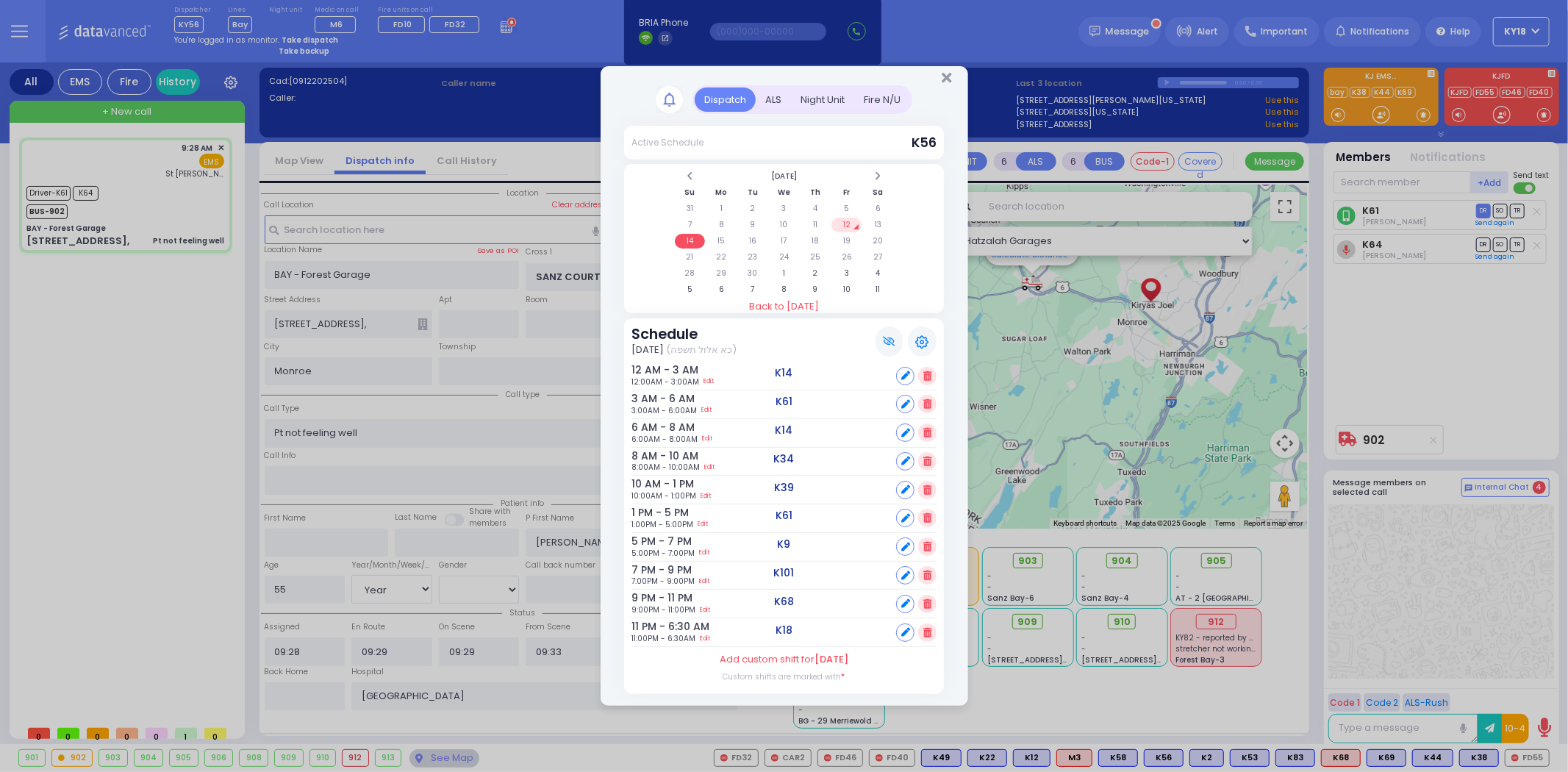
select select
radio input "true"
select select "Year"
select select "[DEMOGRAPHIC_DATA]"
select select "Hatzalah Garages"
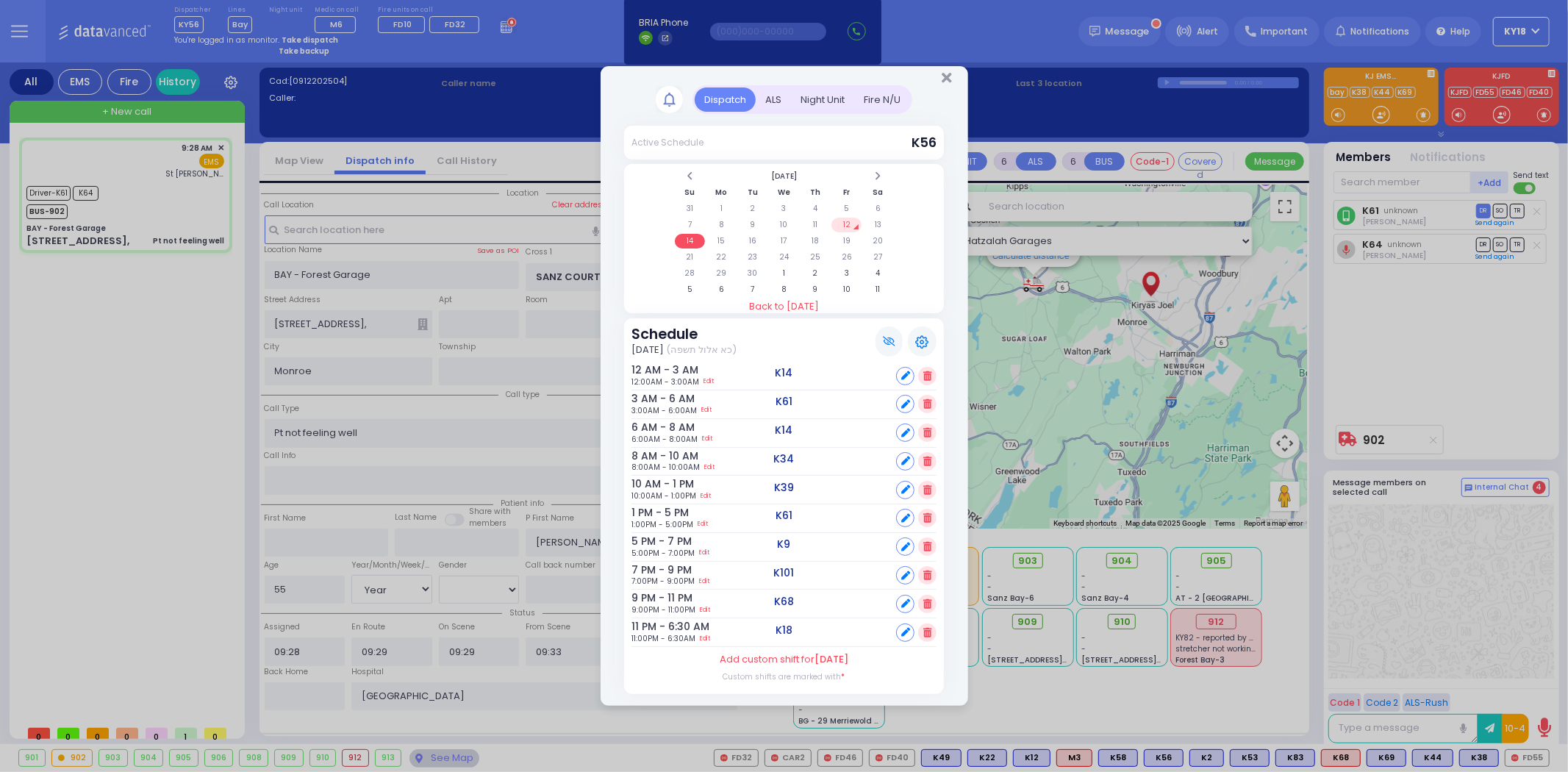
select select "SECTION 2"
select select
radio input "true"
select select "Year"
select select "[DEMOGRAPHIC_DATA]"
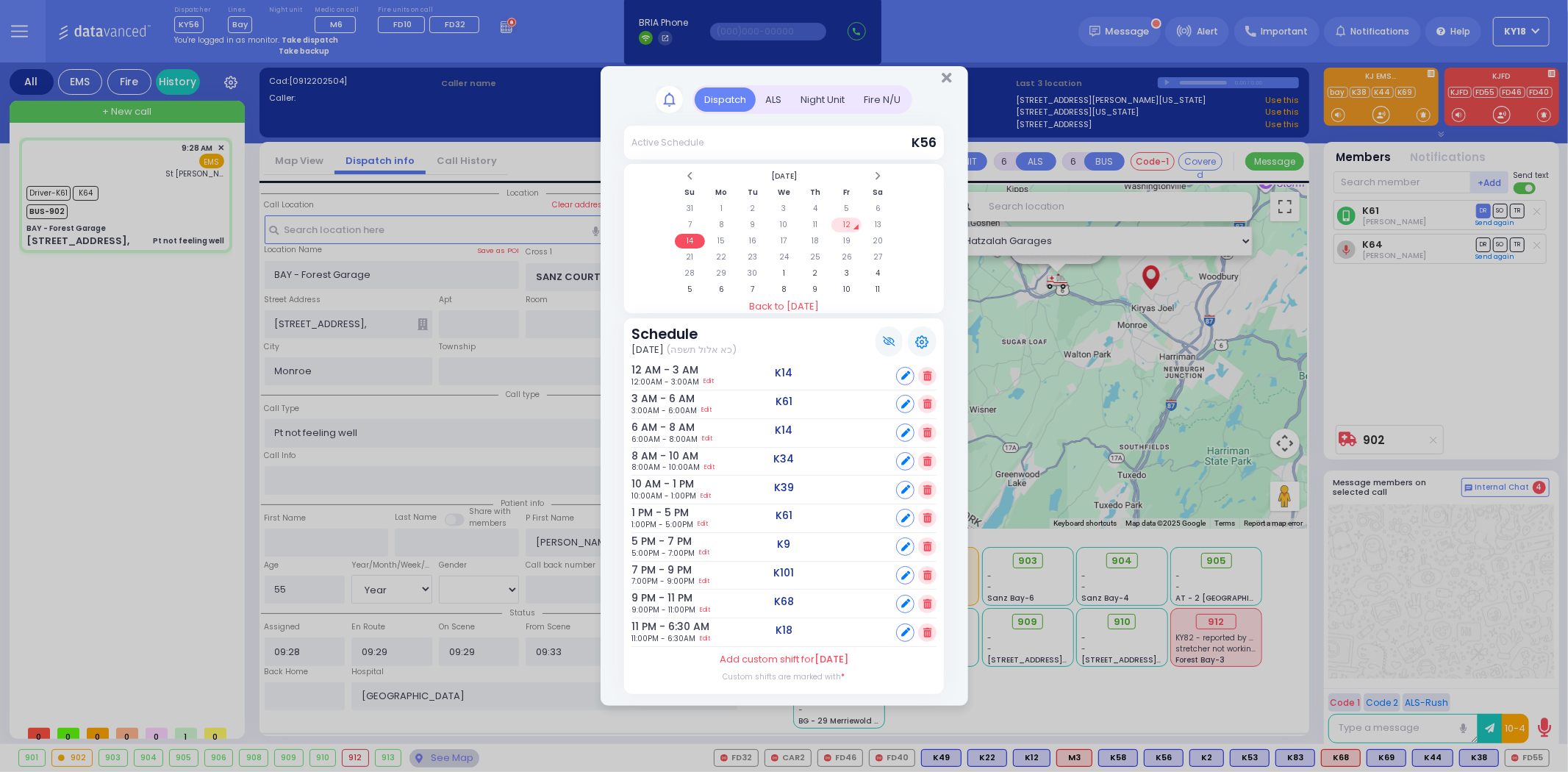
select select "Hatzalah Garages"
select select "SECTION 2"
select select
radio input "true"
select select "Year"
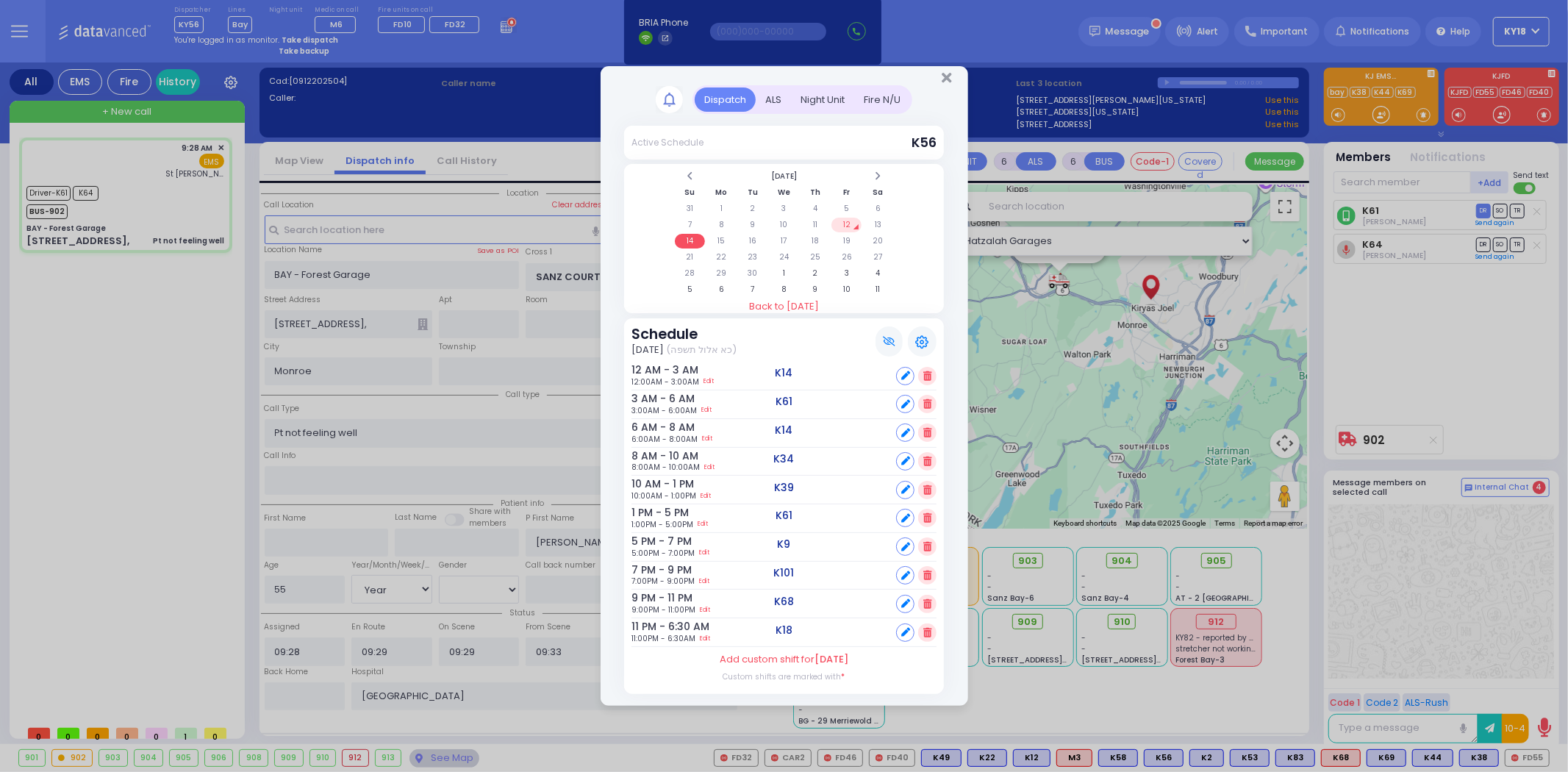
select select "[DEMOGRAPHIC_DATA]"
select select "Hatzalah Garages"
select select "SECTION 2"
